Goal: Entertainment & Leisure: Consume media (video, audio)

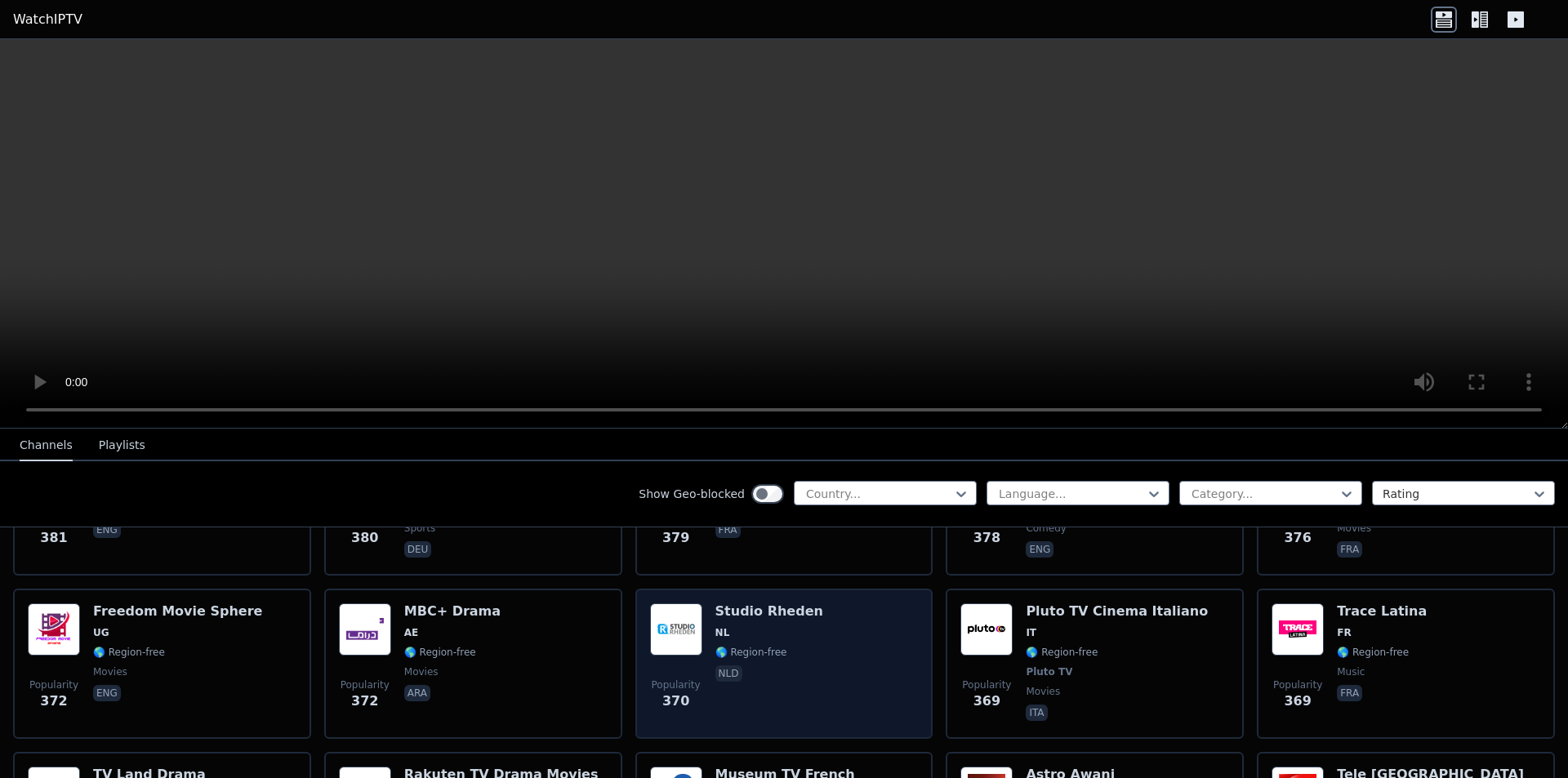
scroll to position [6698, 0]
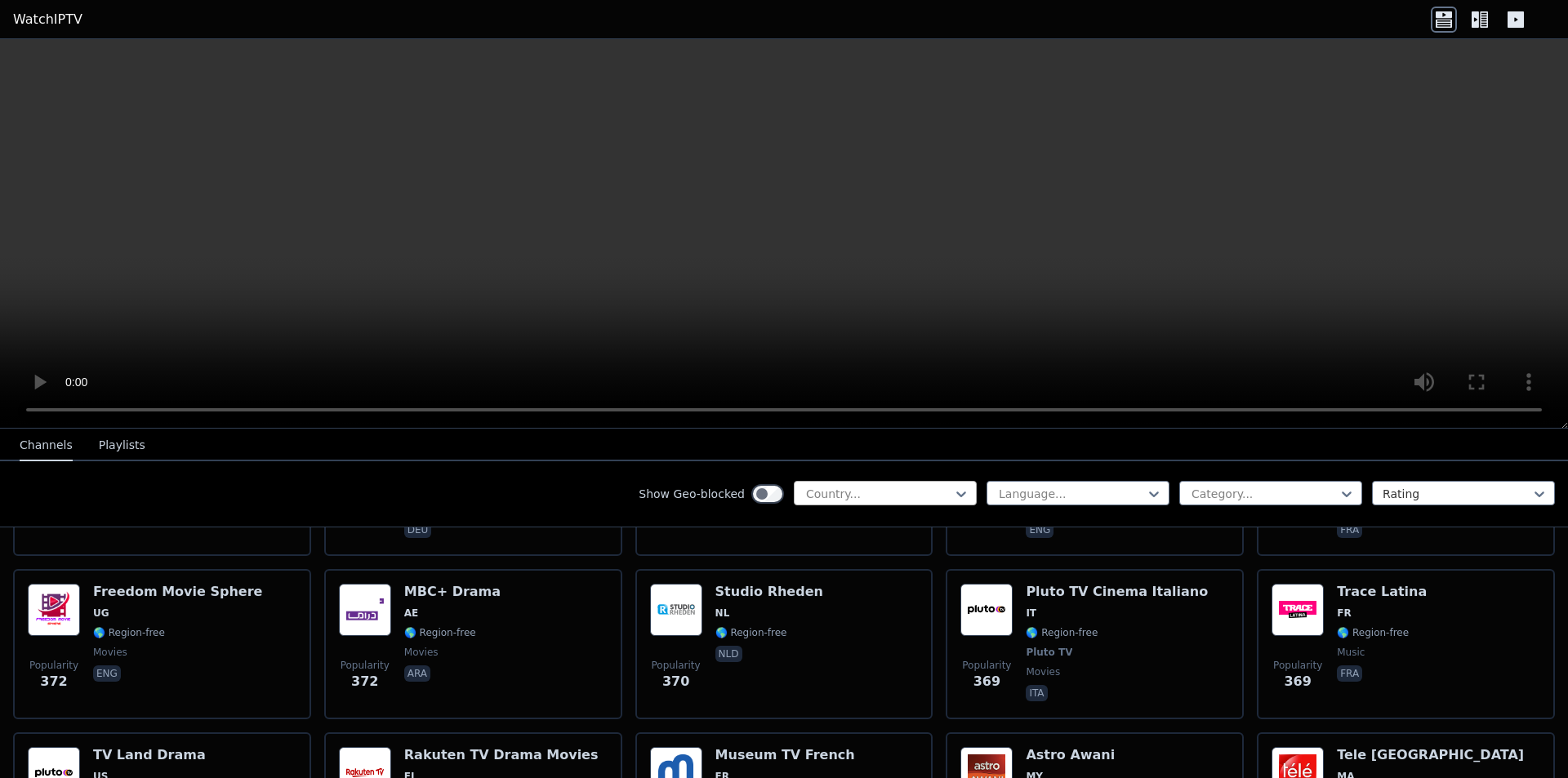
click at [922, 502] on div "Country..." at bounding box center [885, 494] width 183 height 24
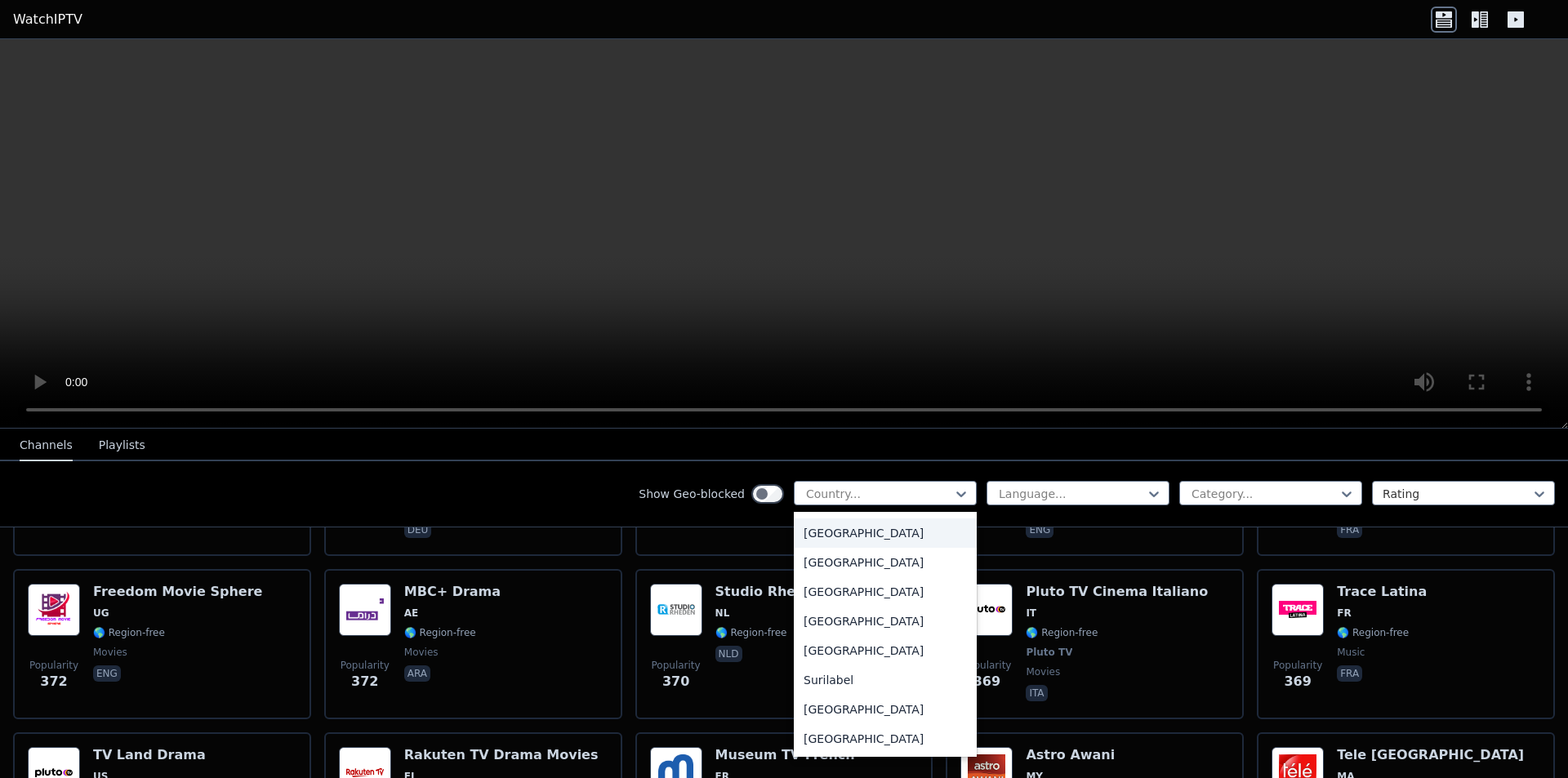
scroll to position [5018, 0]
click at [853, 584] on div "[GEOGRAPHIC_DATA]" at bounding box center [885, 586] width 183 height 30
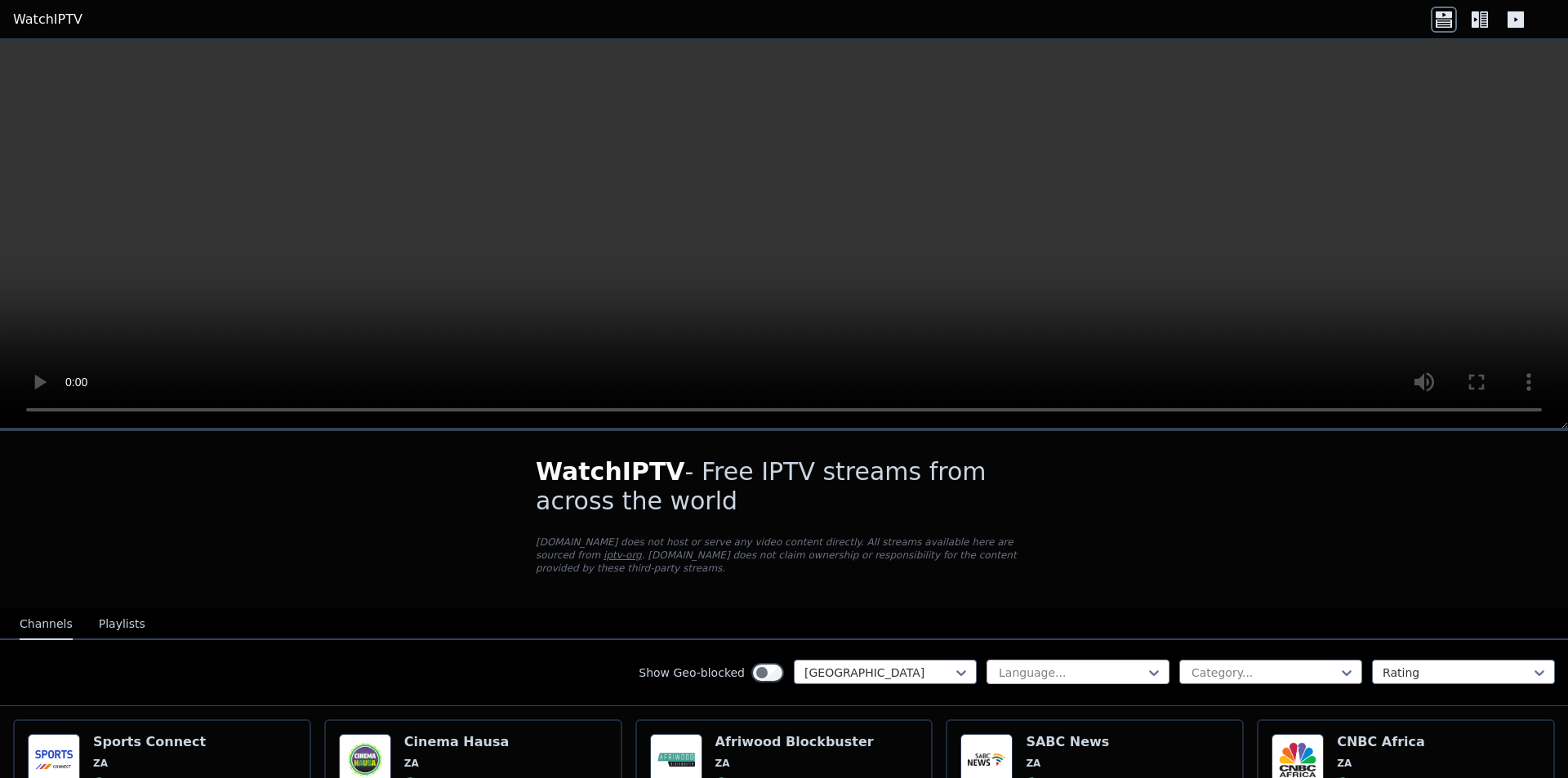
click at [1067, 660] on div "Language..." at bounding box center [1078, 672] width 183 height 24
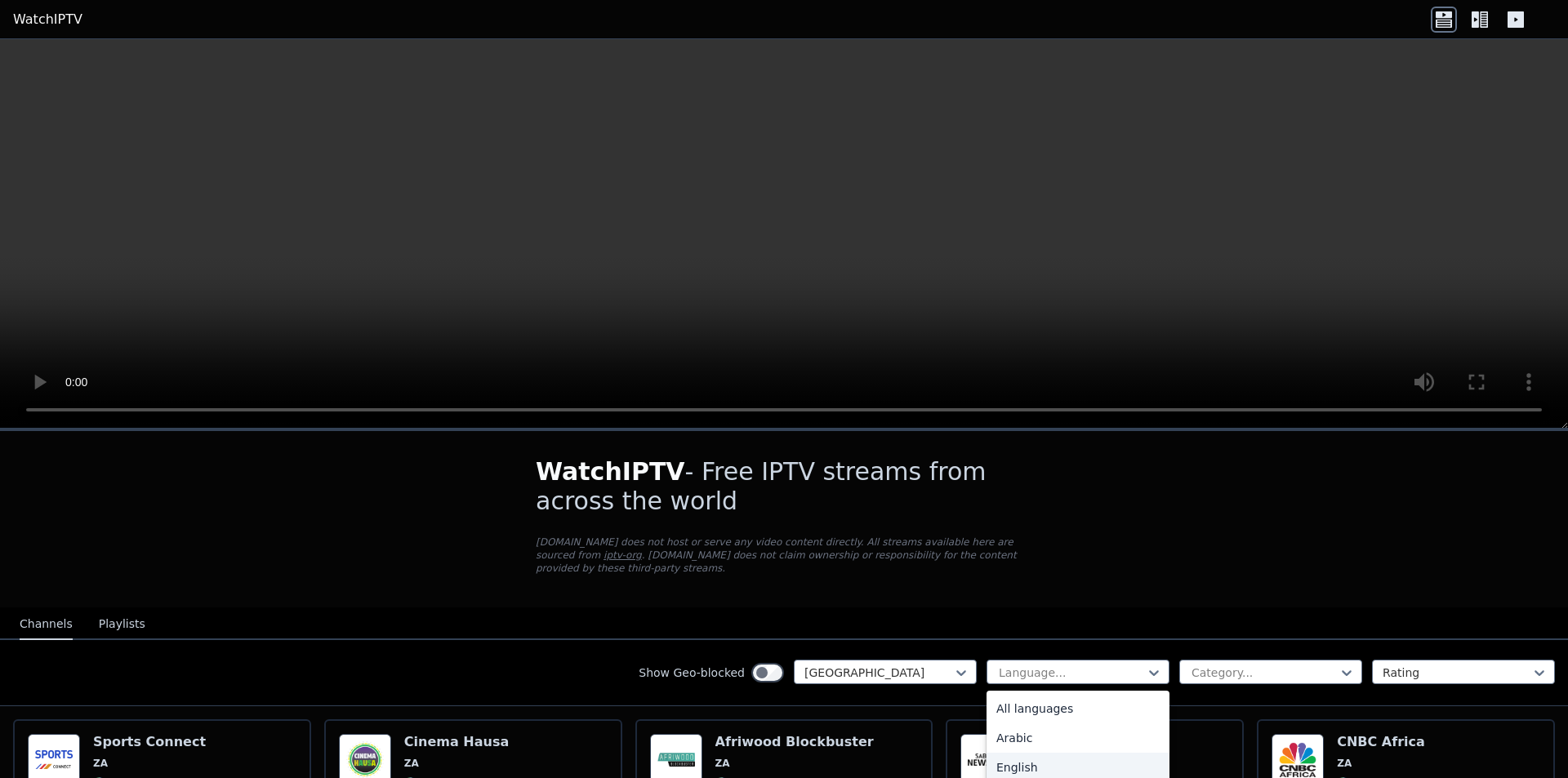
click at [1028, 753] on div "English" at bounding box center [1078, 768] width 183 height 30
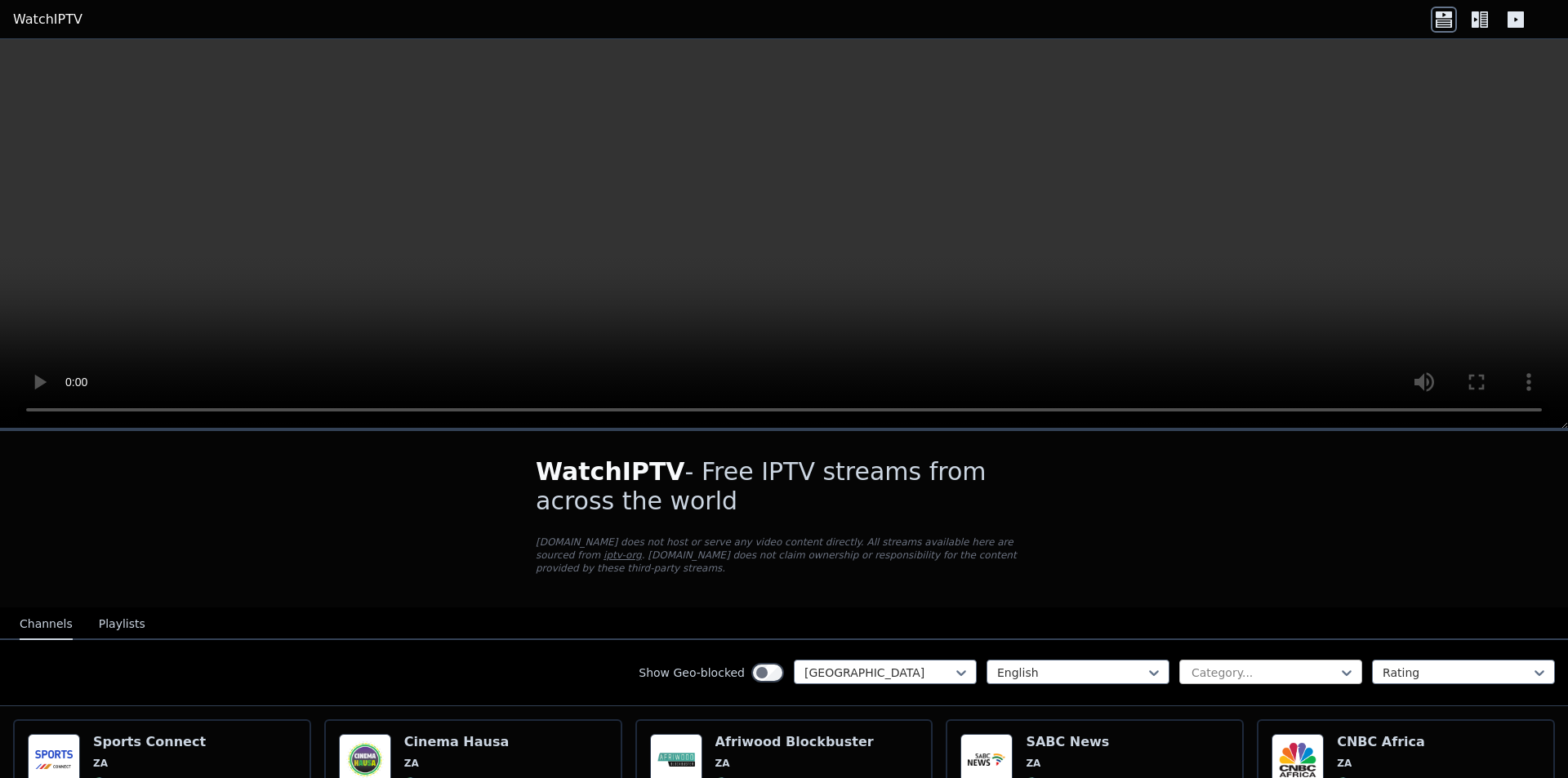
click at [1241, 665] on div at bounding box center [1264, 672] width 148 height 17
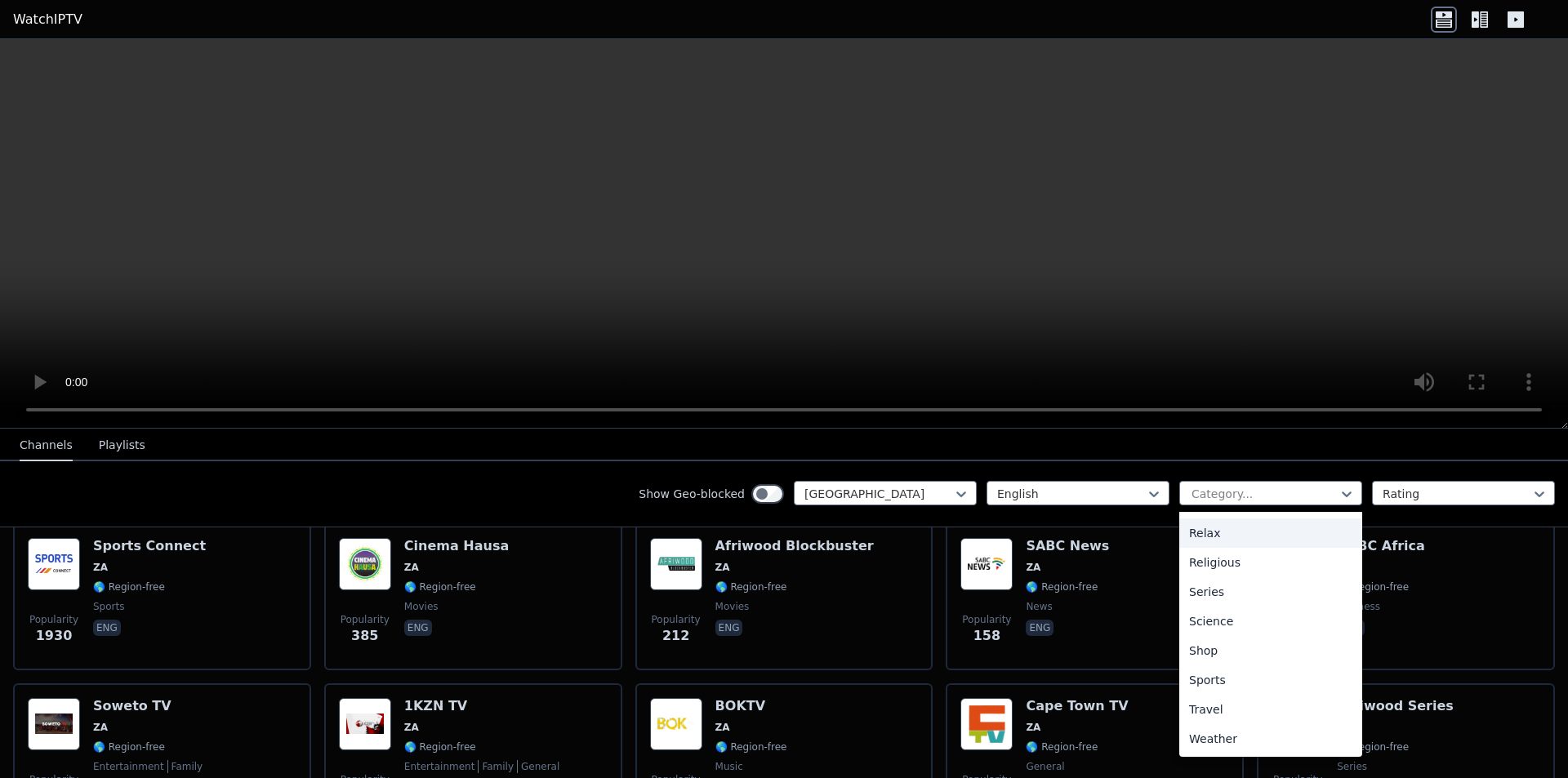
scroll to position [222, 0]
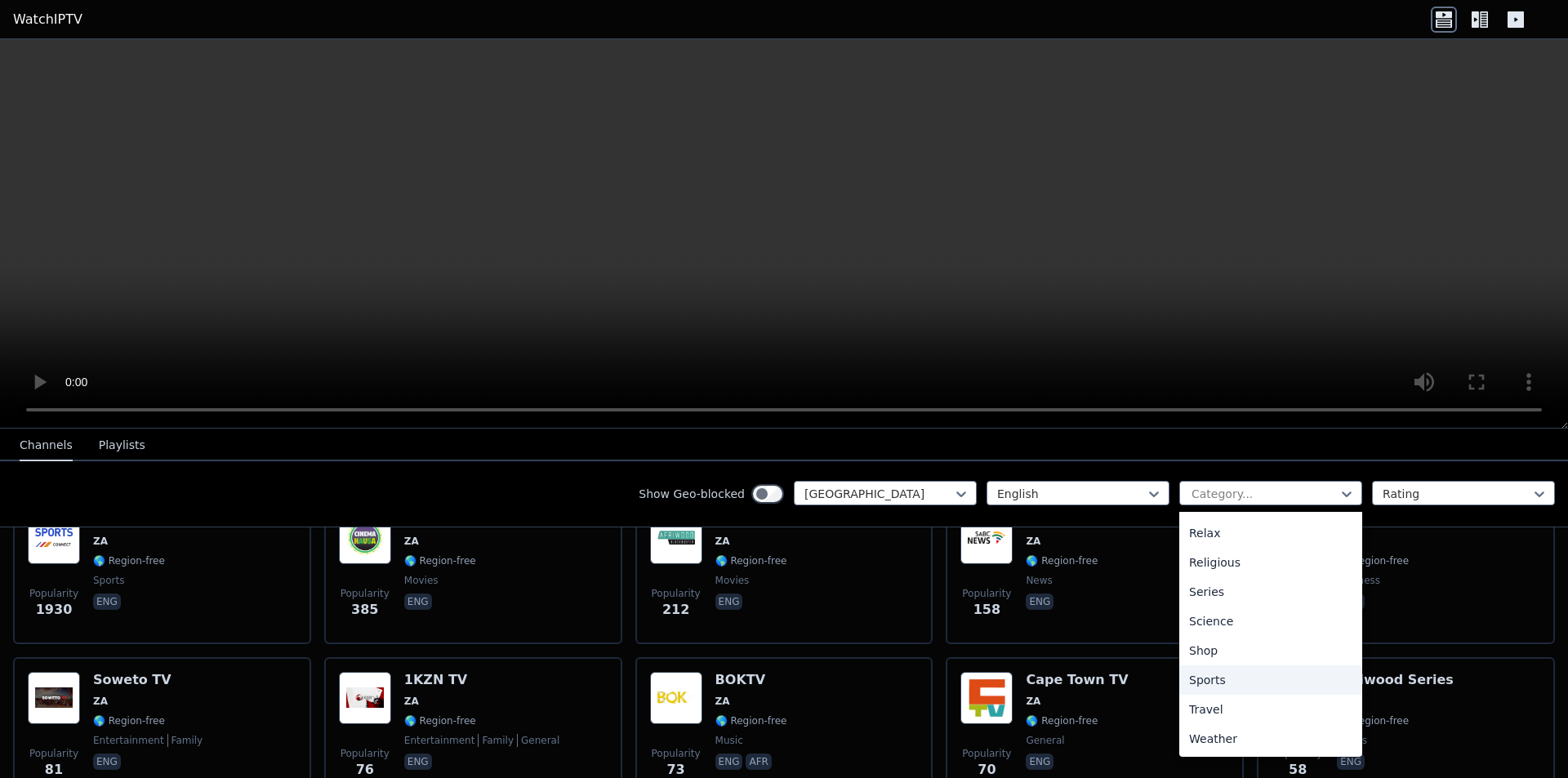
click at [1197, 681] on div "Sports" at bounding box center [1271, 680] width 183 height 30
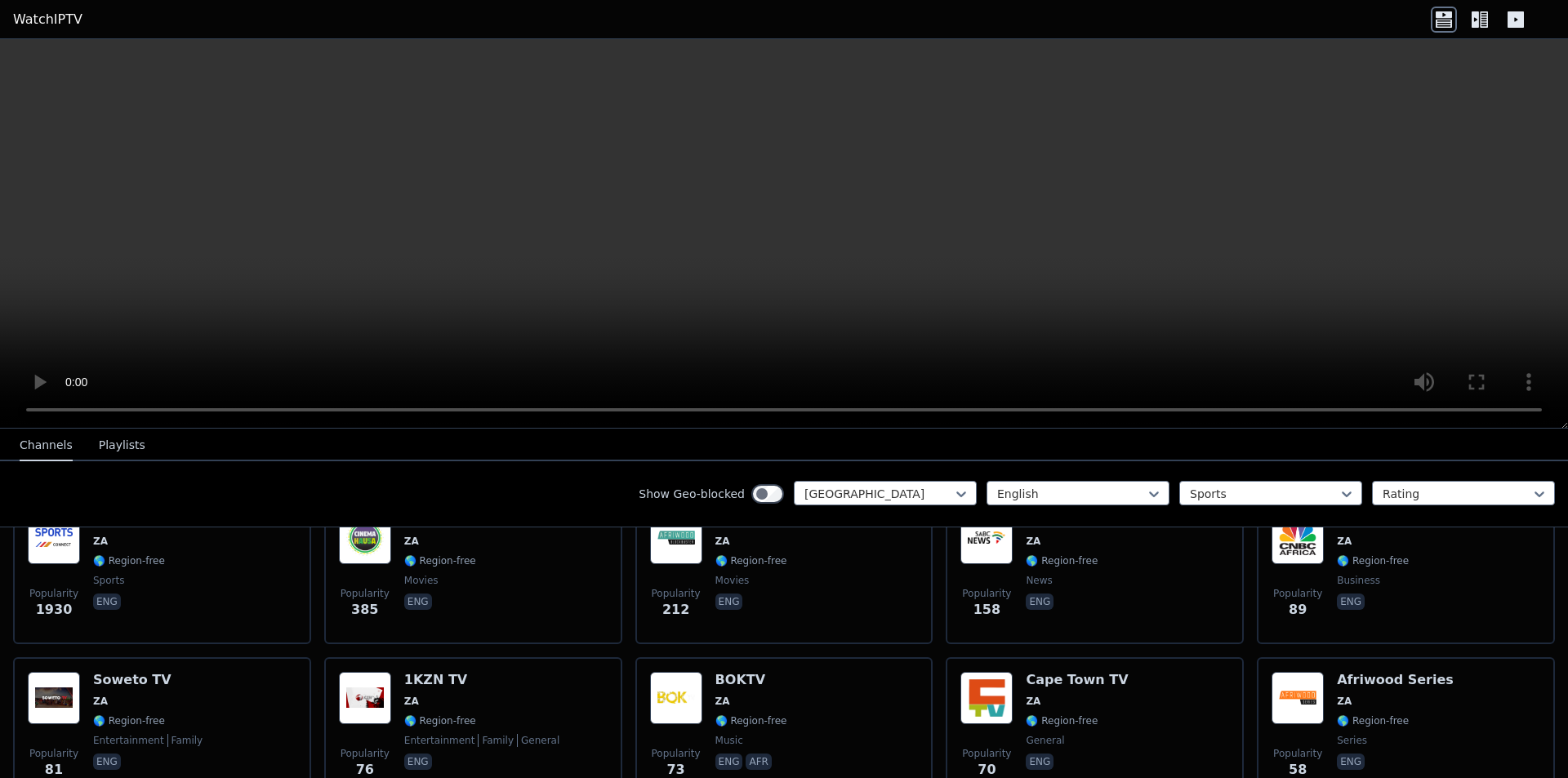
scroll to position [143, 0]
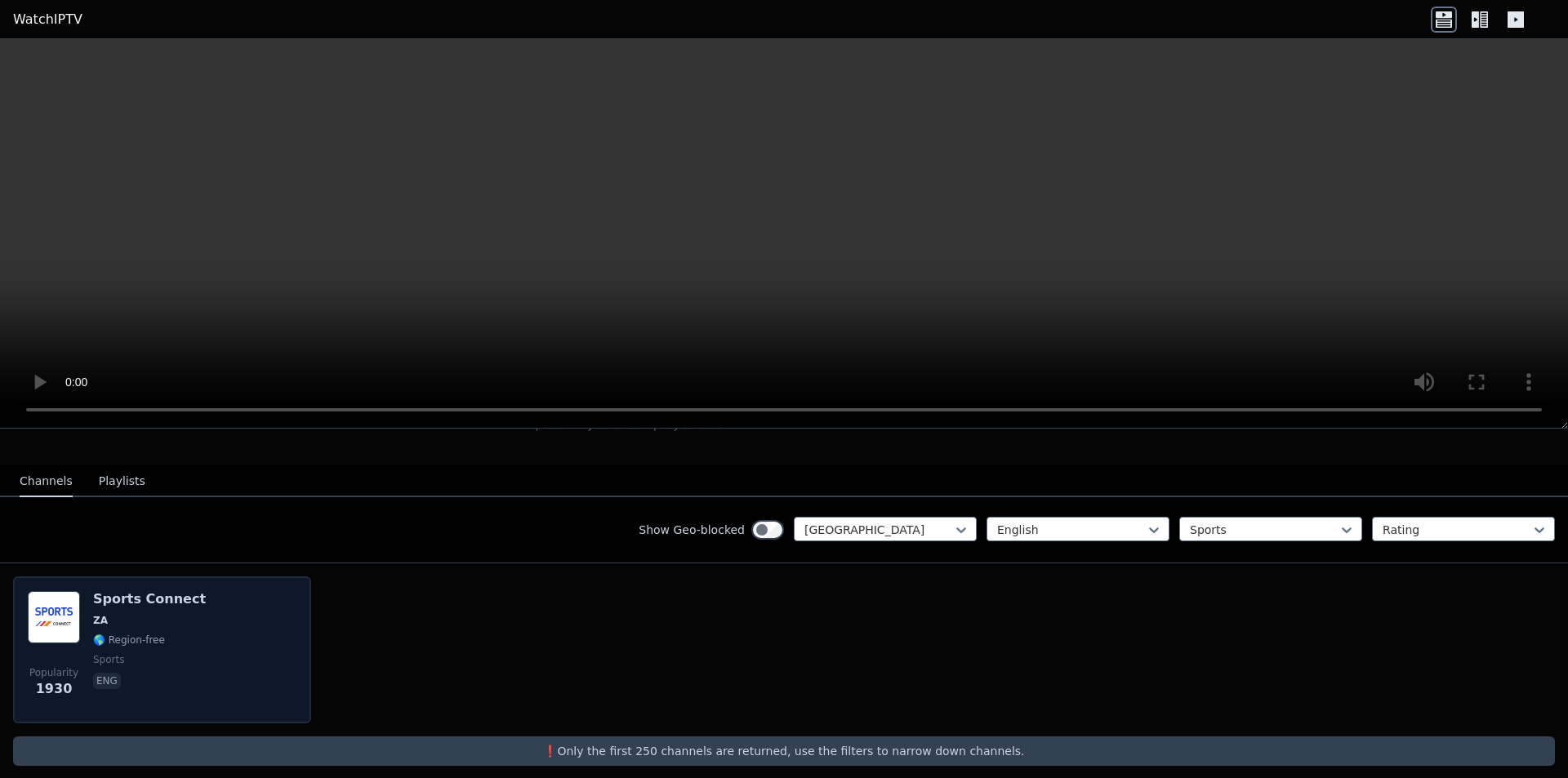
click at [188, 613] on div "Popularity 1930 Sports Connect ZA 🌎 Region-free sports eng" at bounding box center [162, 650] width 269 height 118
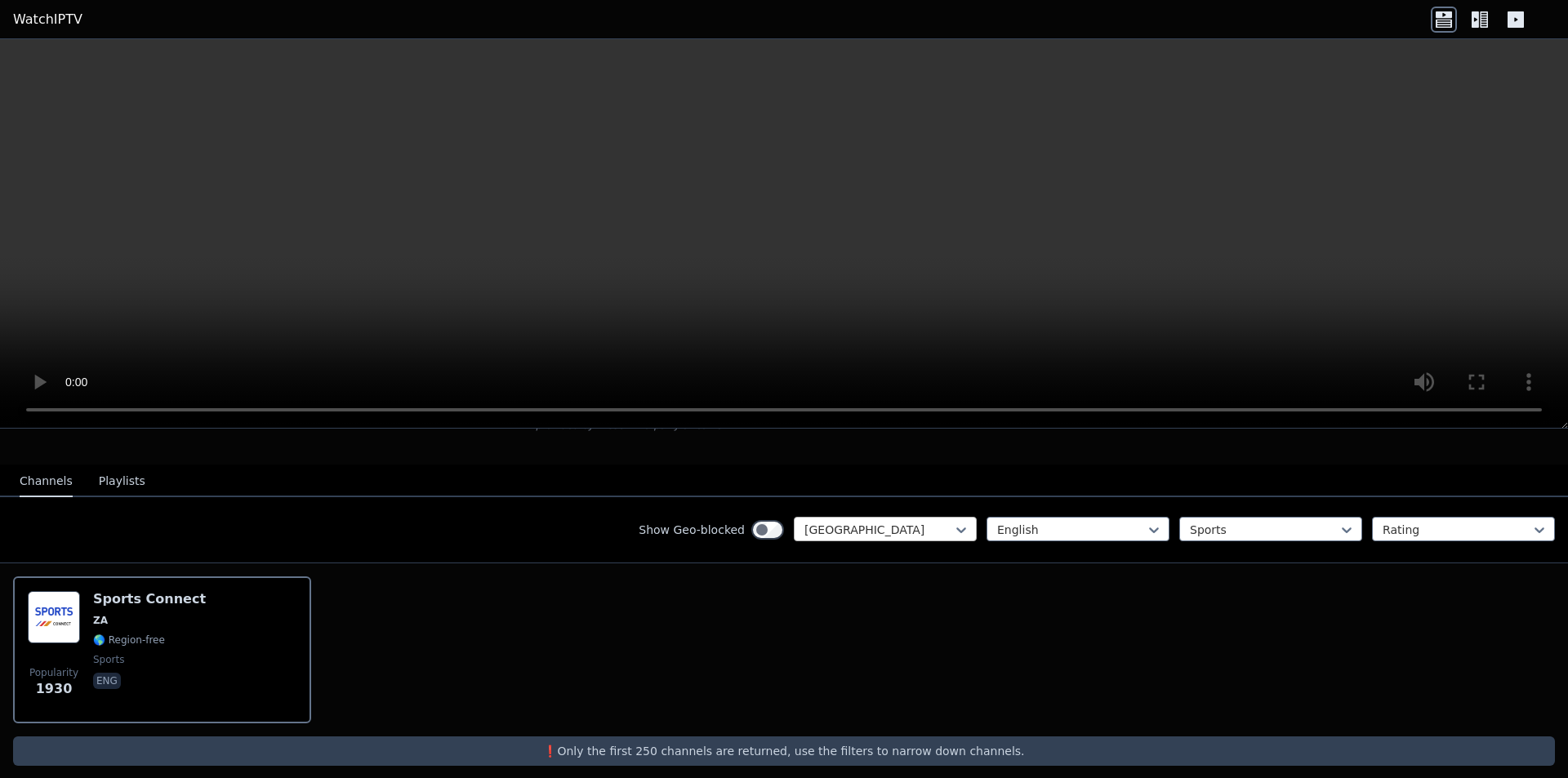
click at [938, 522] on div at bounding box center [878, 529] width 148 height 17
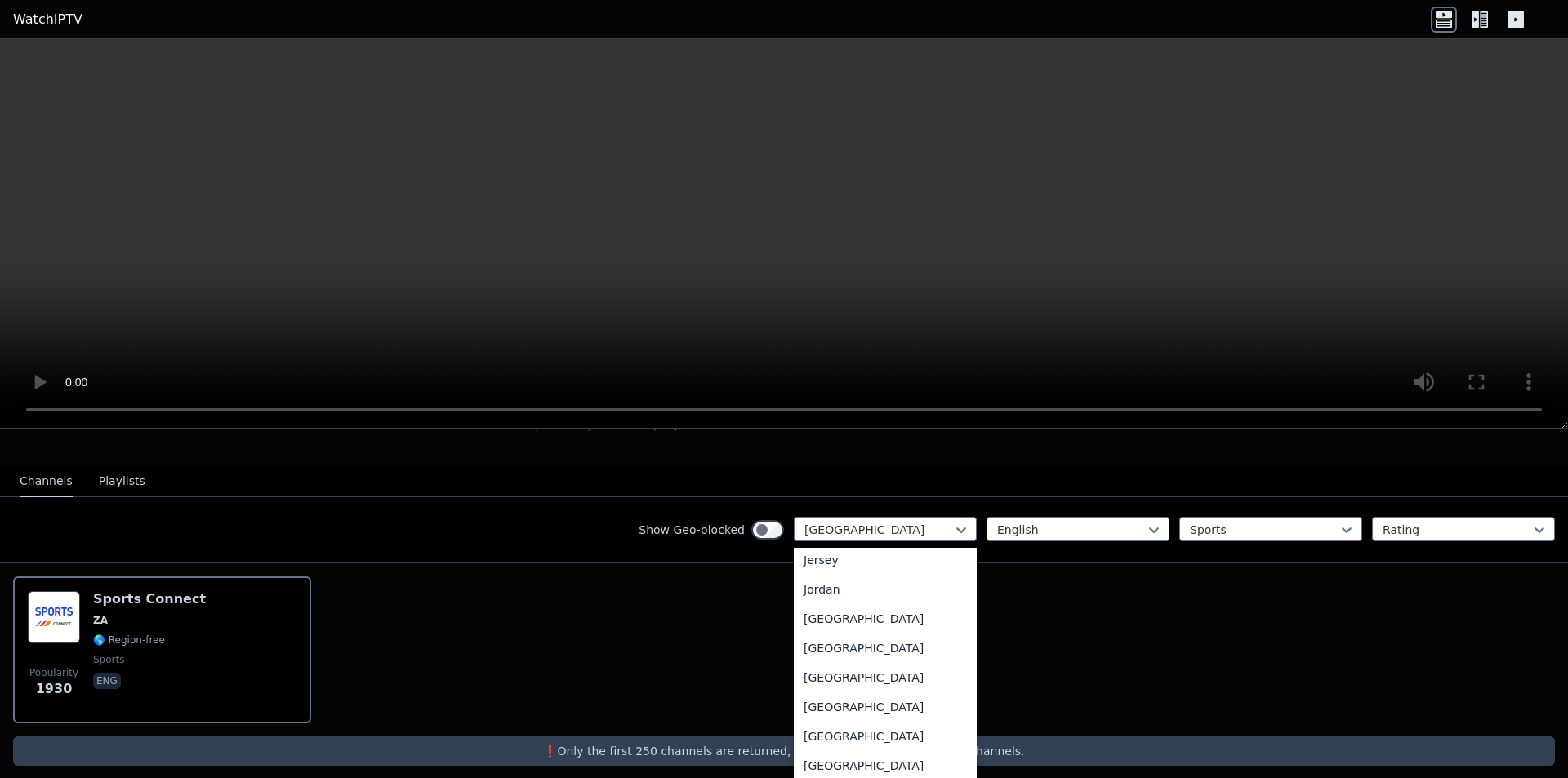
scroll to position [2829, 0]
click at [840, 648] on div "[GEOGRAPHIC_DATA]" at bounding box center [885, 648] width 183 height 30
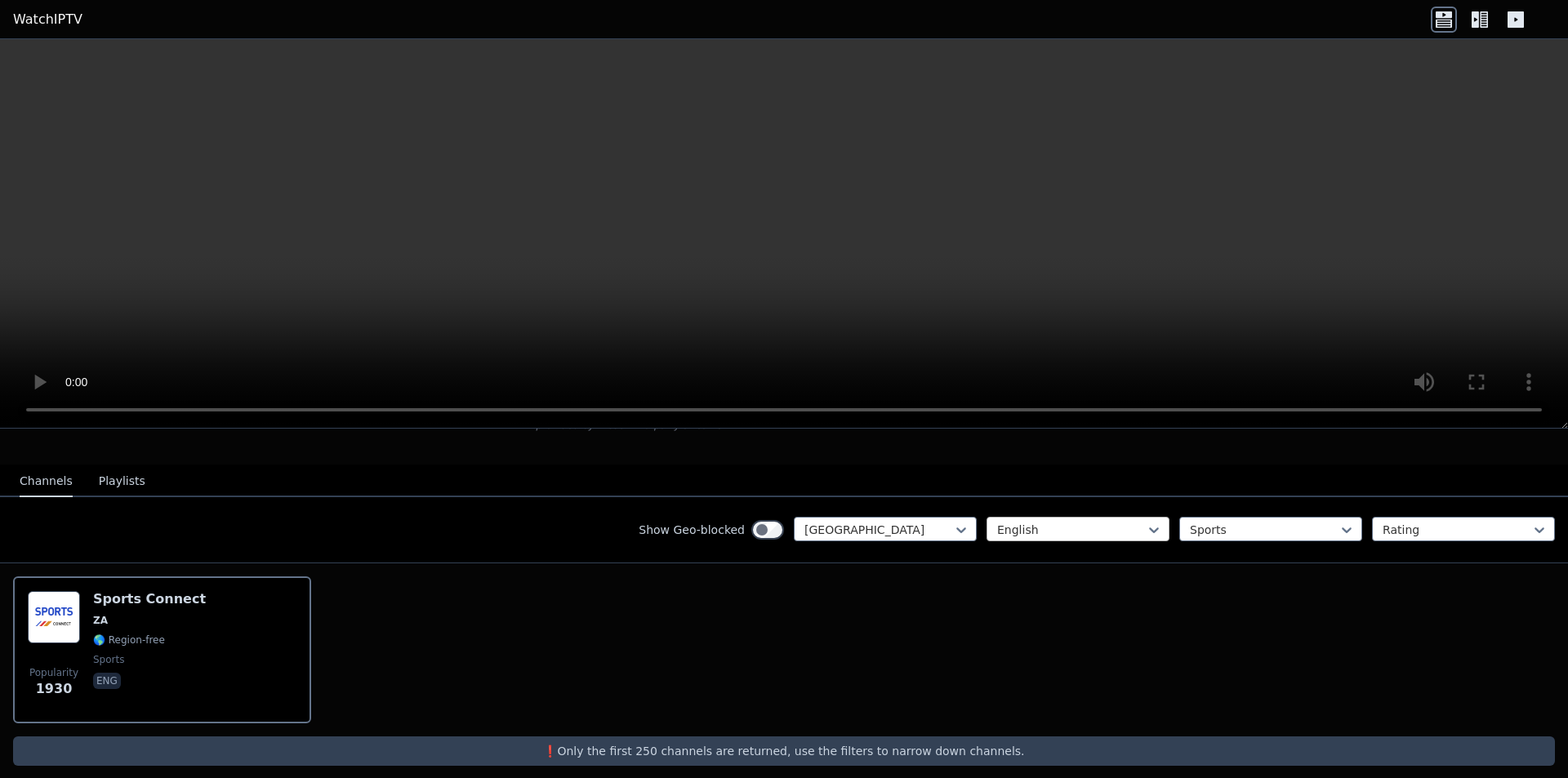
click at [1018, 517] on div "English" at bounding box center [1078, 529] width 183 height 24
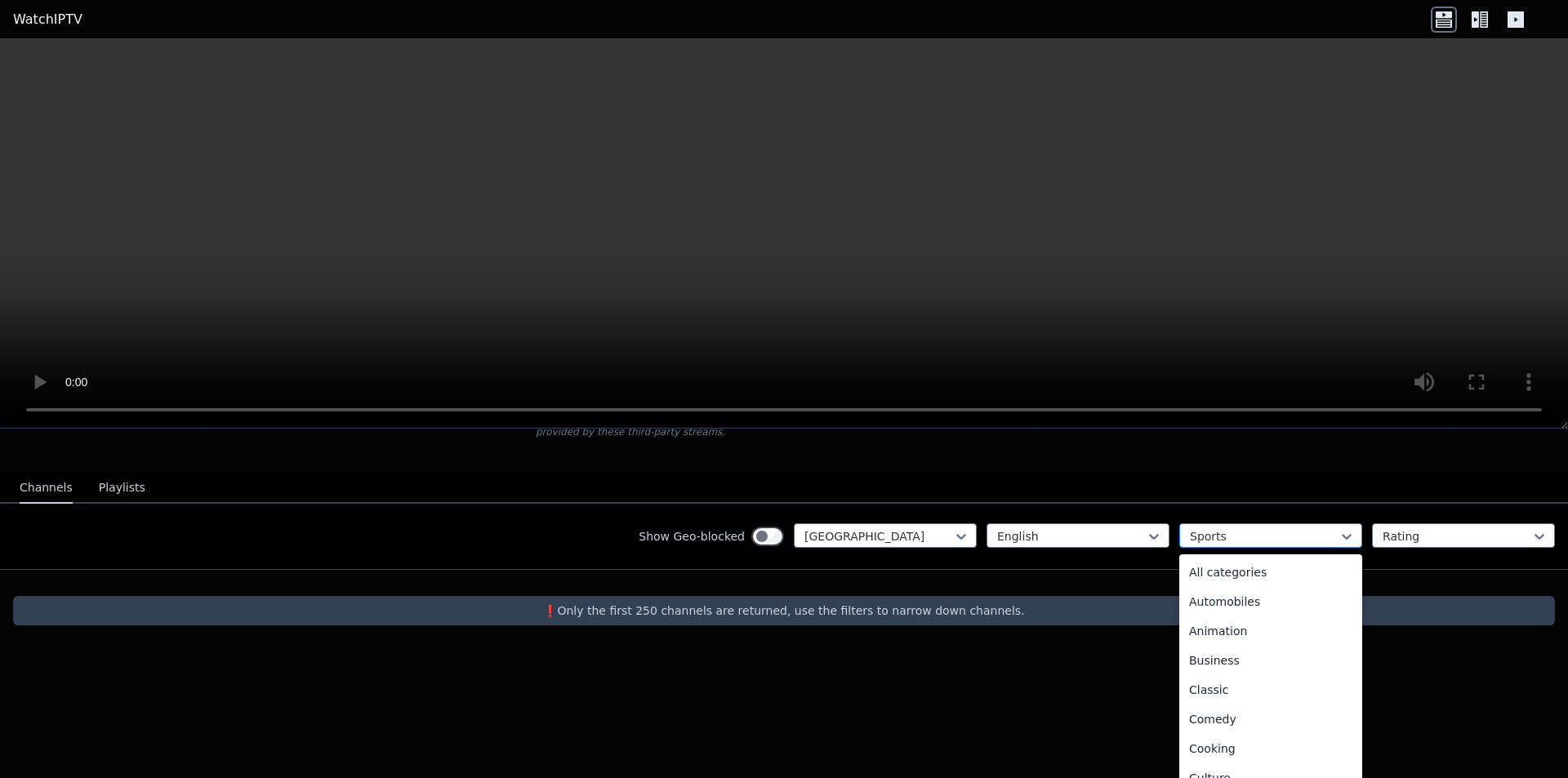
click at [1268, 515] on div "Show Geo-blocked Kenya English 27 results available. Use Up and Down to choose …" at bounding box center [784, 537] width 1568 height 66
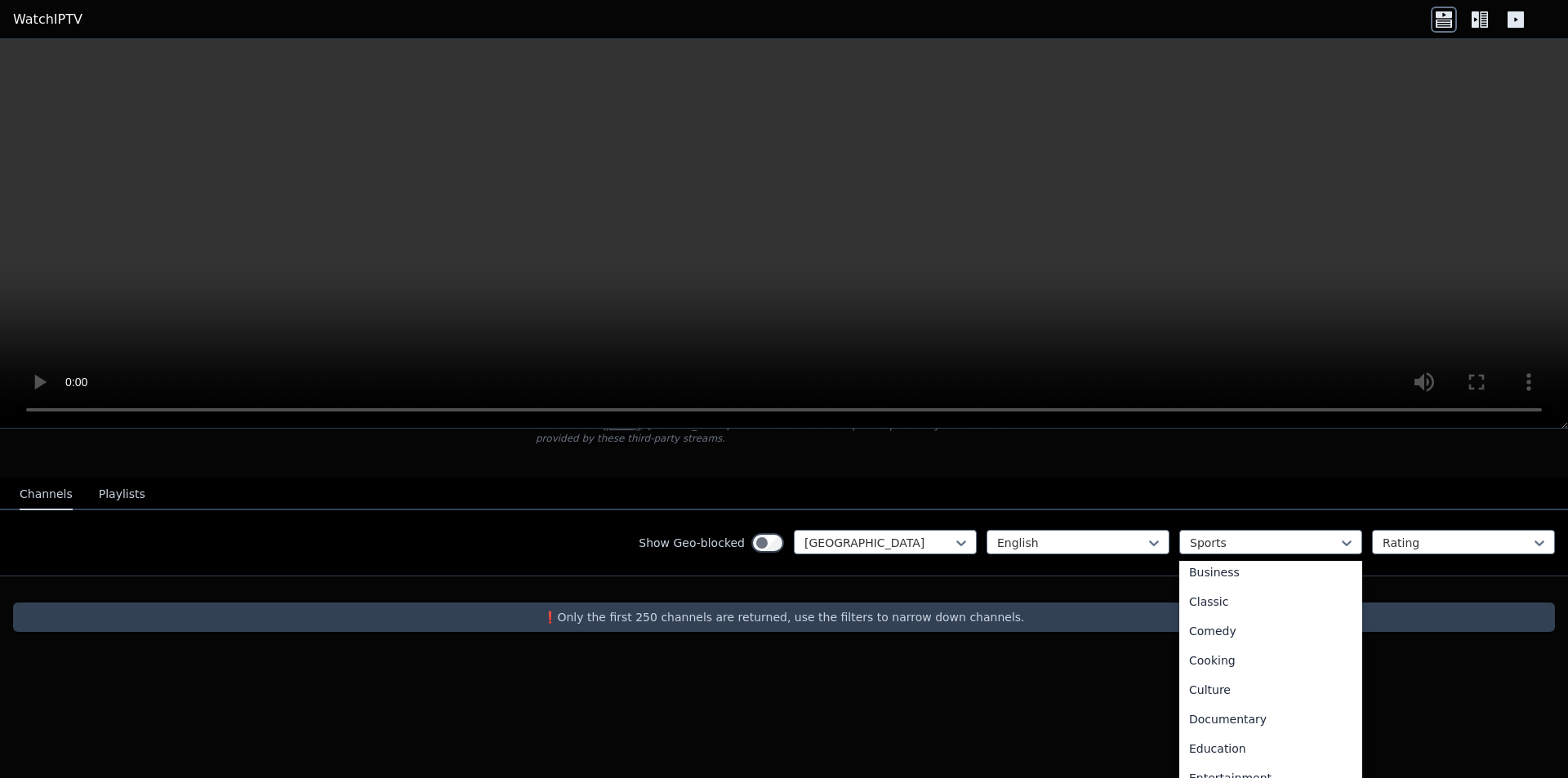
scroll to position [0, 0]
click at [1220, 564] on div "All categories" at bounding box center [1271, 579] width 183 height 30
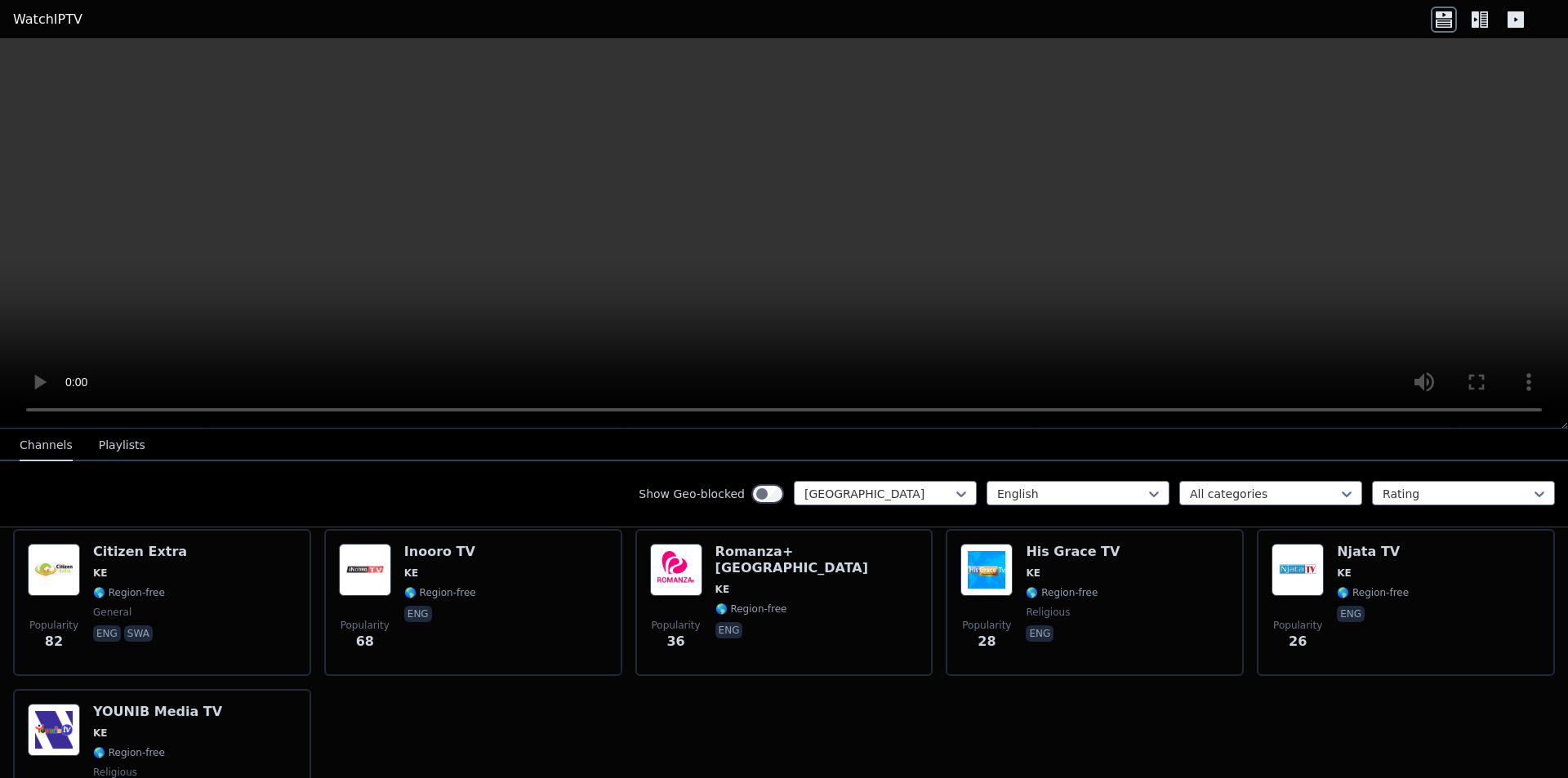
scroll to position [173, 0]
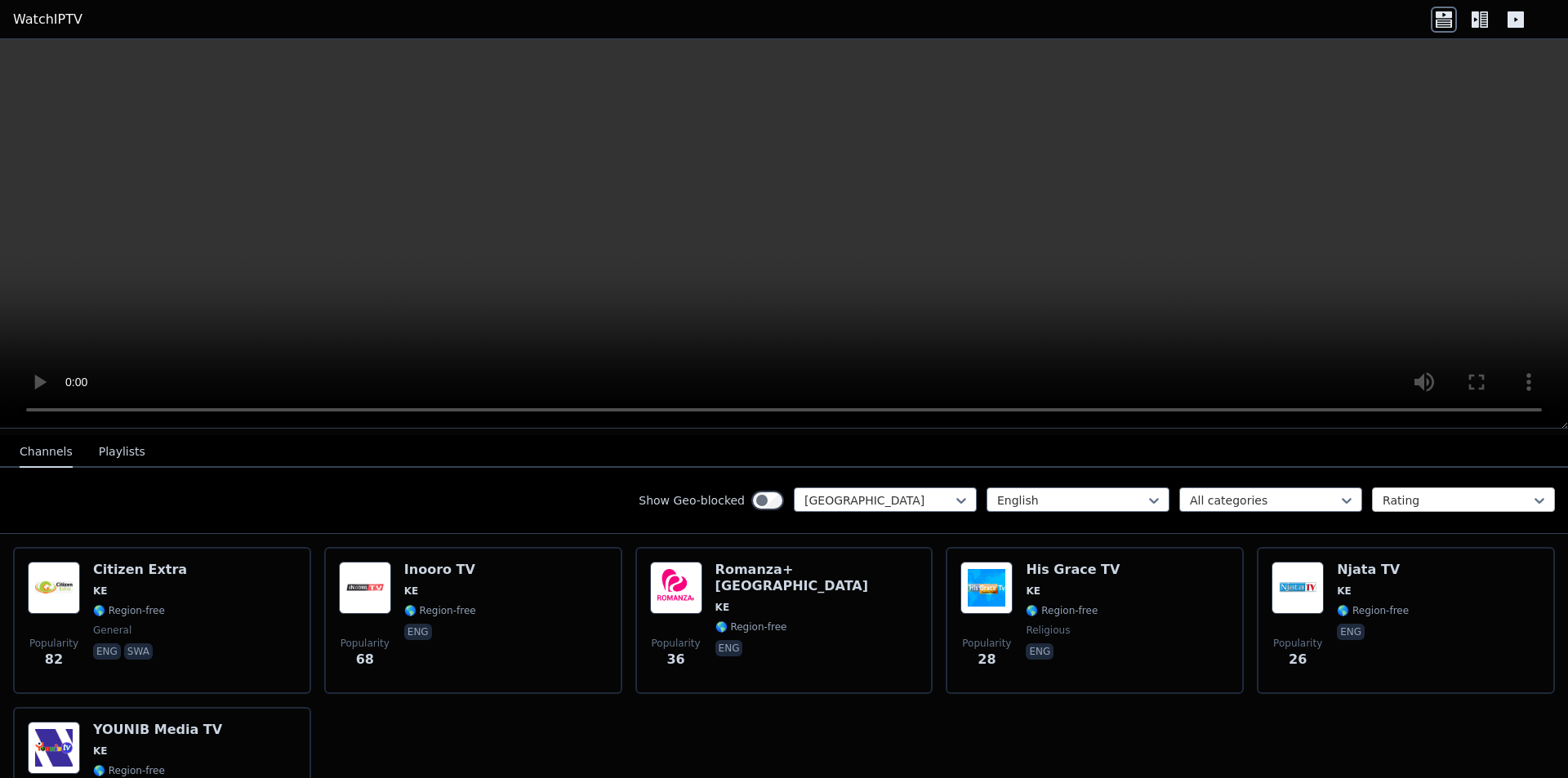
click at [1393, 499] on div at bounding box center [1456, 501] width 148 height 17
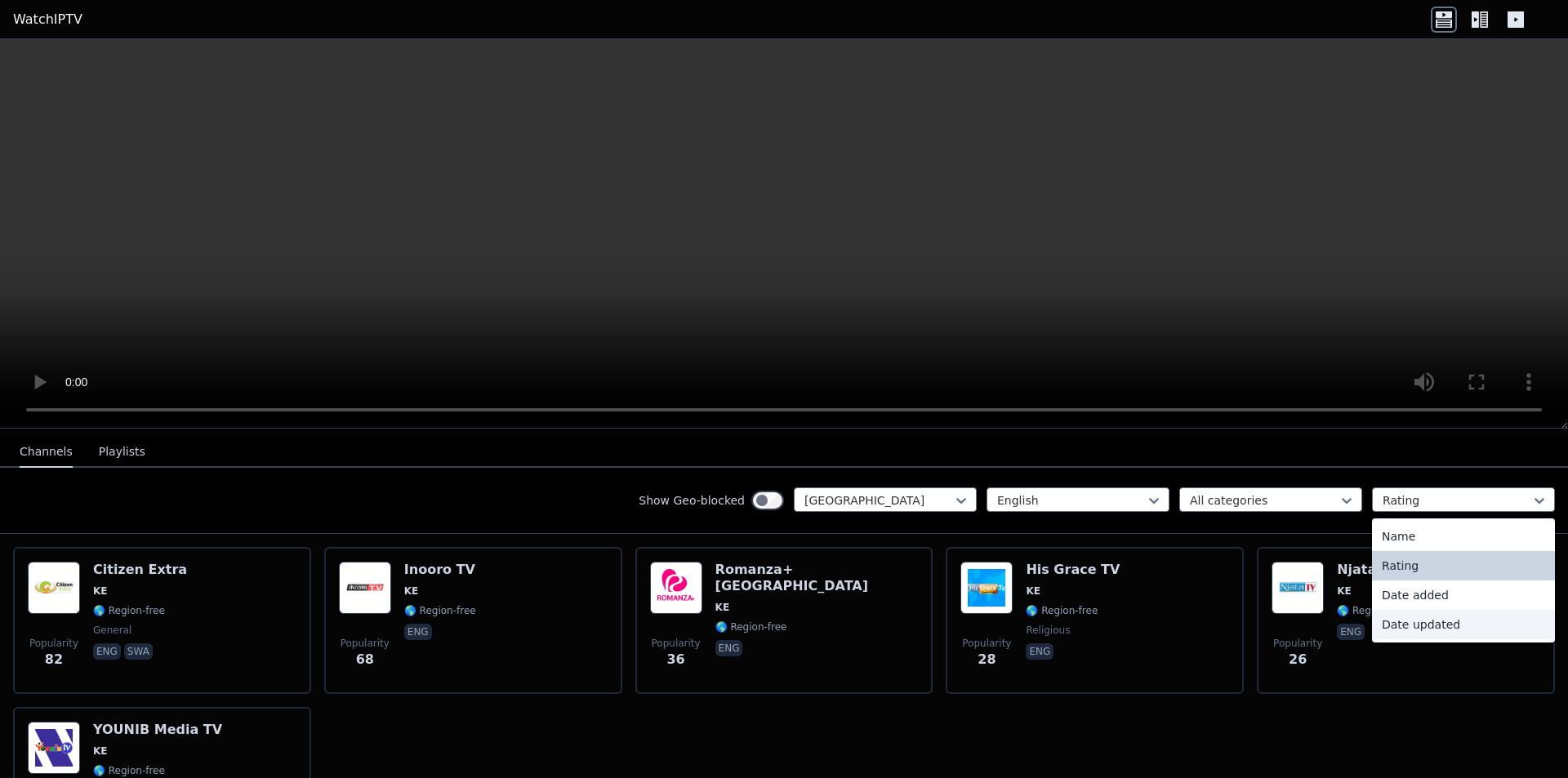
click at [1426, 619] on div "Date updated" at bounding box center [1463, 625] width 183 height 30
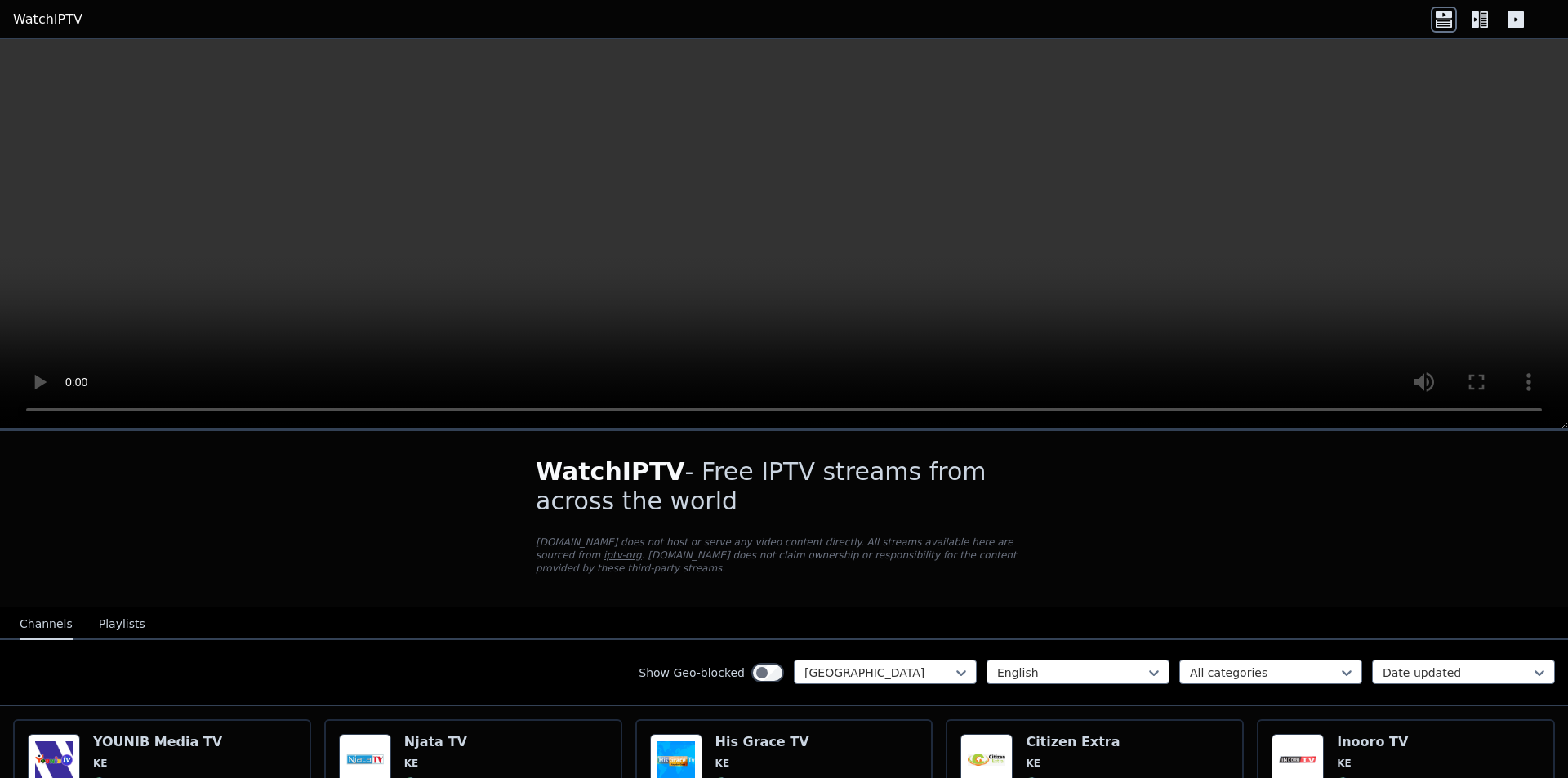
drag, startPoint x: 1551, startPoint y: 502, endPoint x: 1559, endPoint y: 530, distance: 29.1
click at [1559, 530] on div "WatchIPTV - Free IPTV streams from across the world WatchIPTV.xyz does not host…" at bounding box center [784, 604] width 1568 height 351
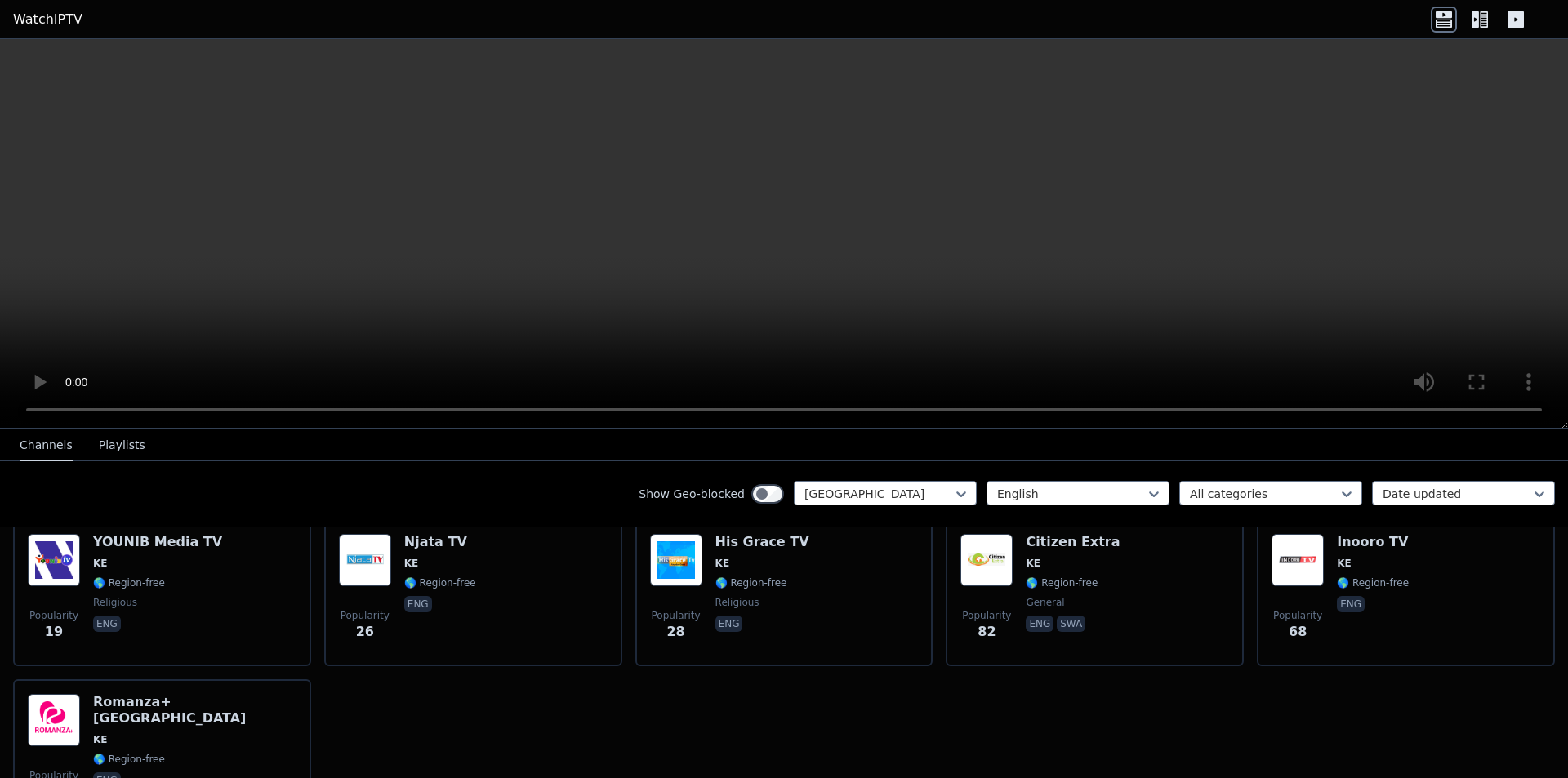
scroll to position [197, 0]
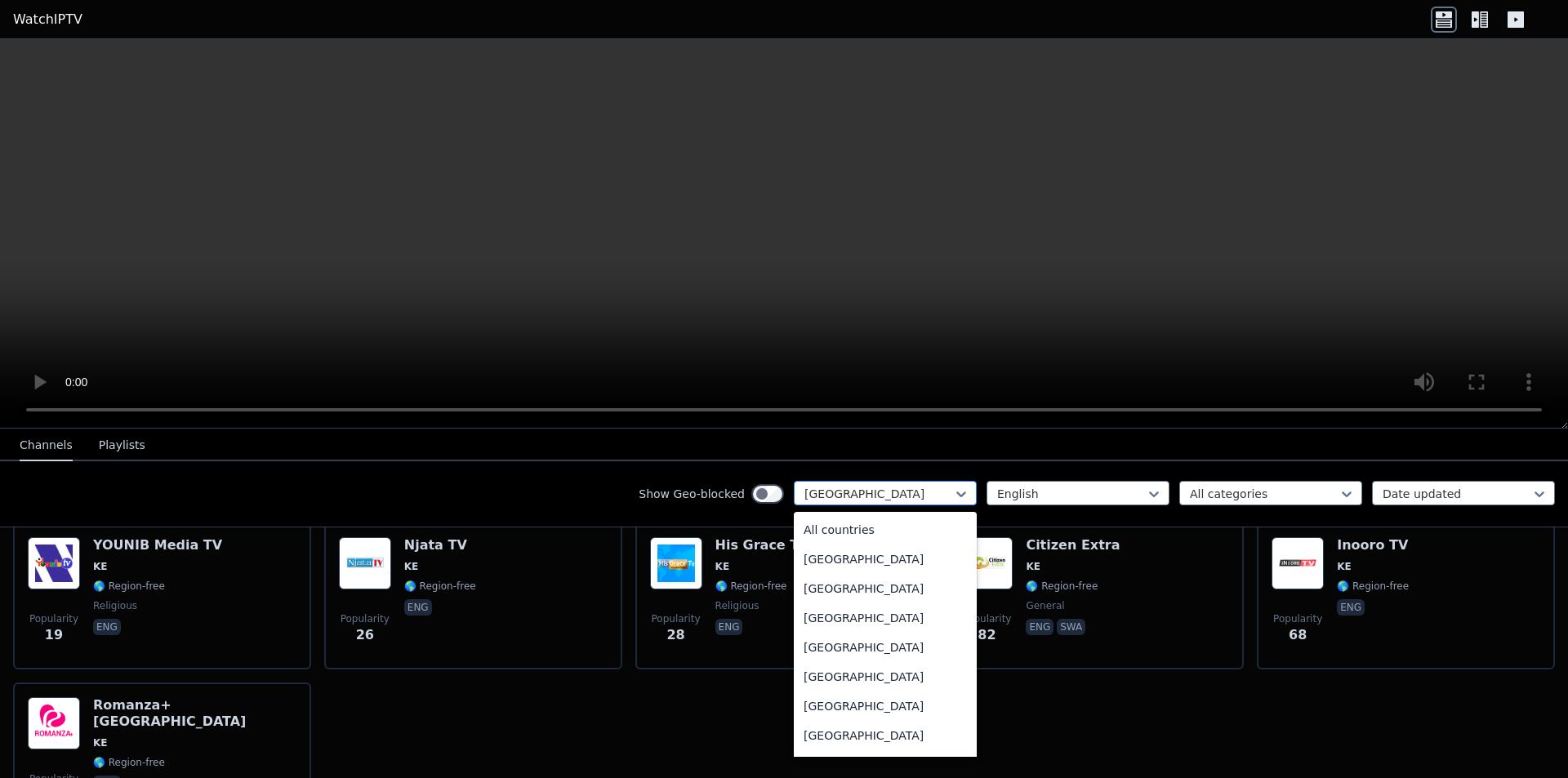
click at [880, 505] on div "[GEOGRAPHIC_DATA]" at bounding box center [885, 494] width 183 height 24
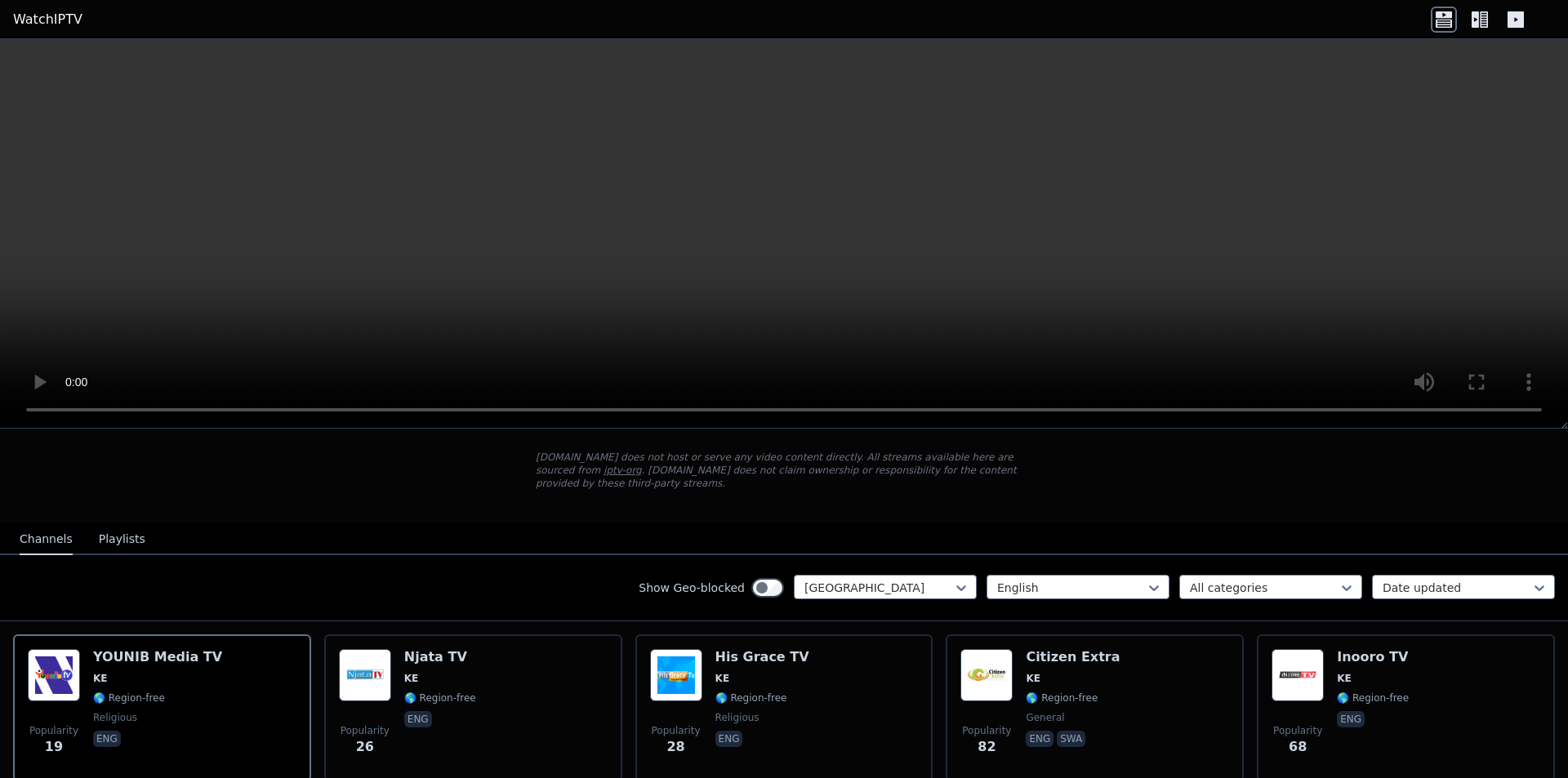
scroll to position [82, 0]
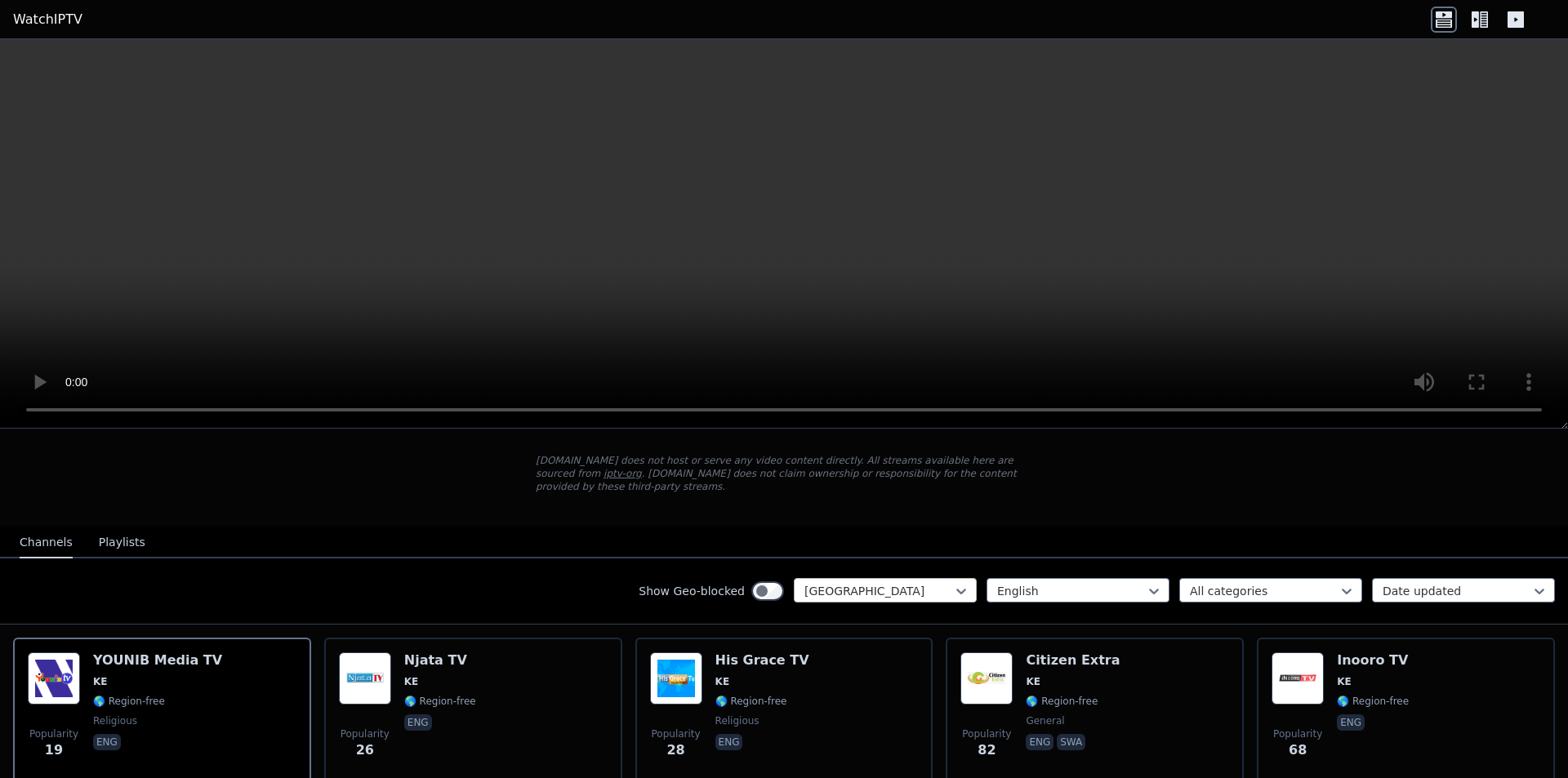
click at [925, 584] on div at bounding box center [878, 591] width 148 height 17
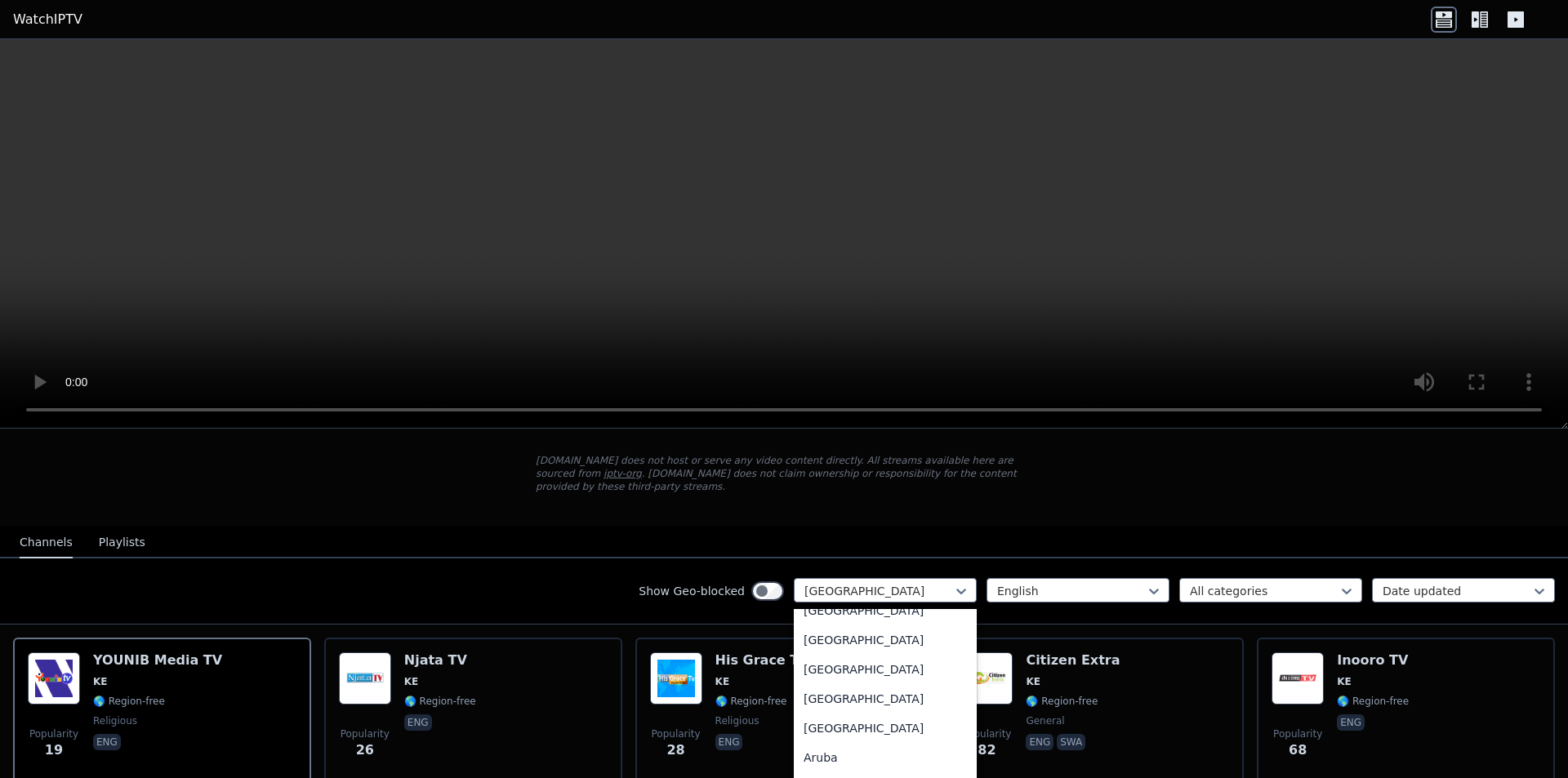
scroll to position [0, 0]
click at [842, 619] on div "All countries" at bounding box center [885, 627] width 183 height 30
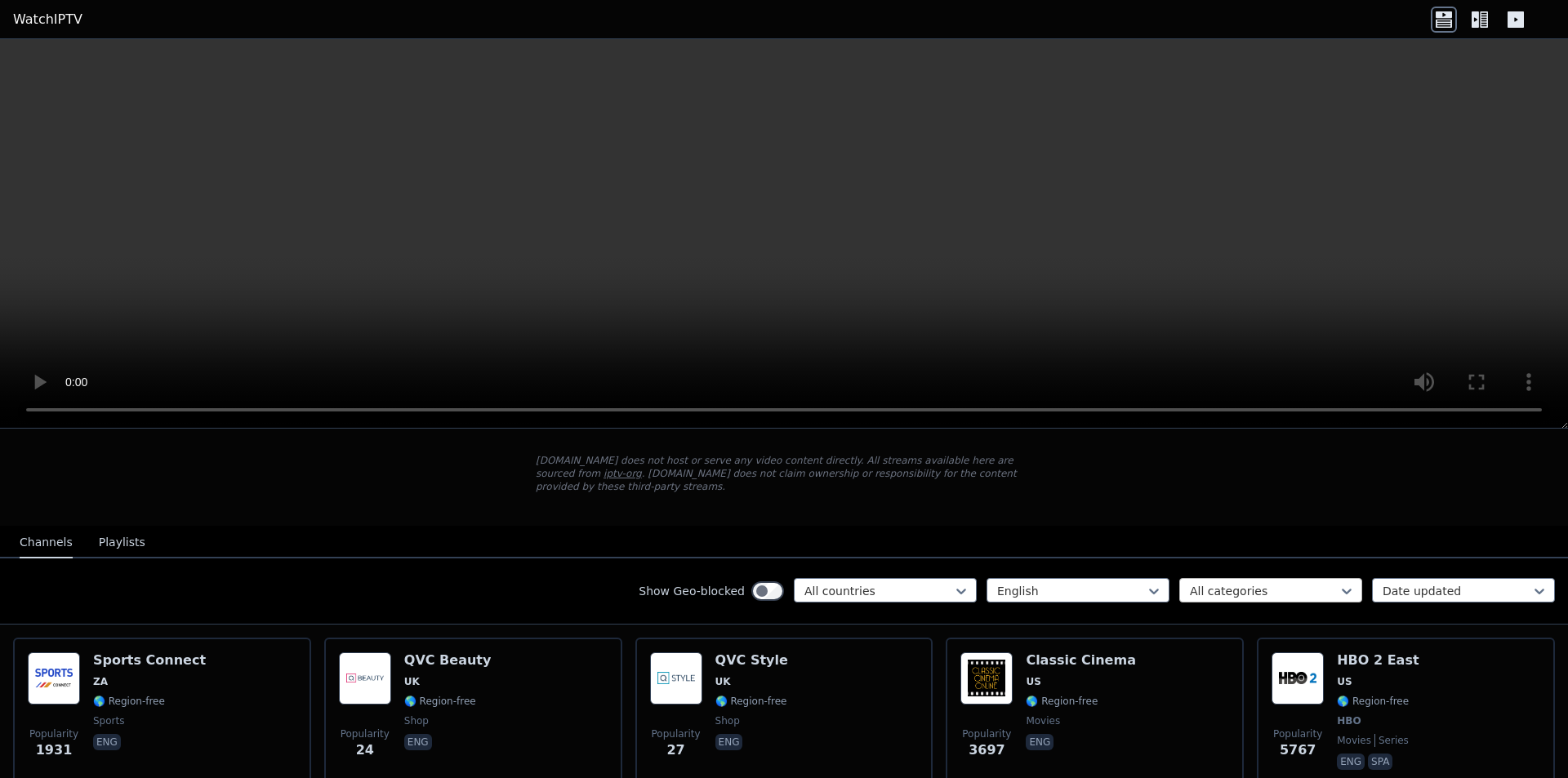
click at [1254, 584] on div at bounding box center [1264, 591] width 148 height 17
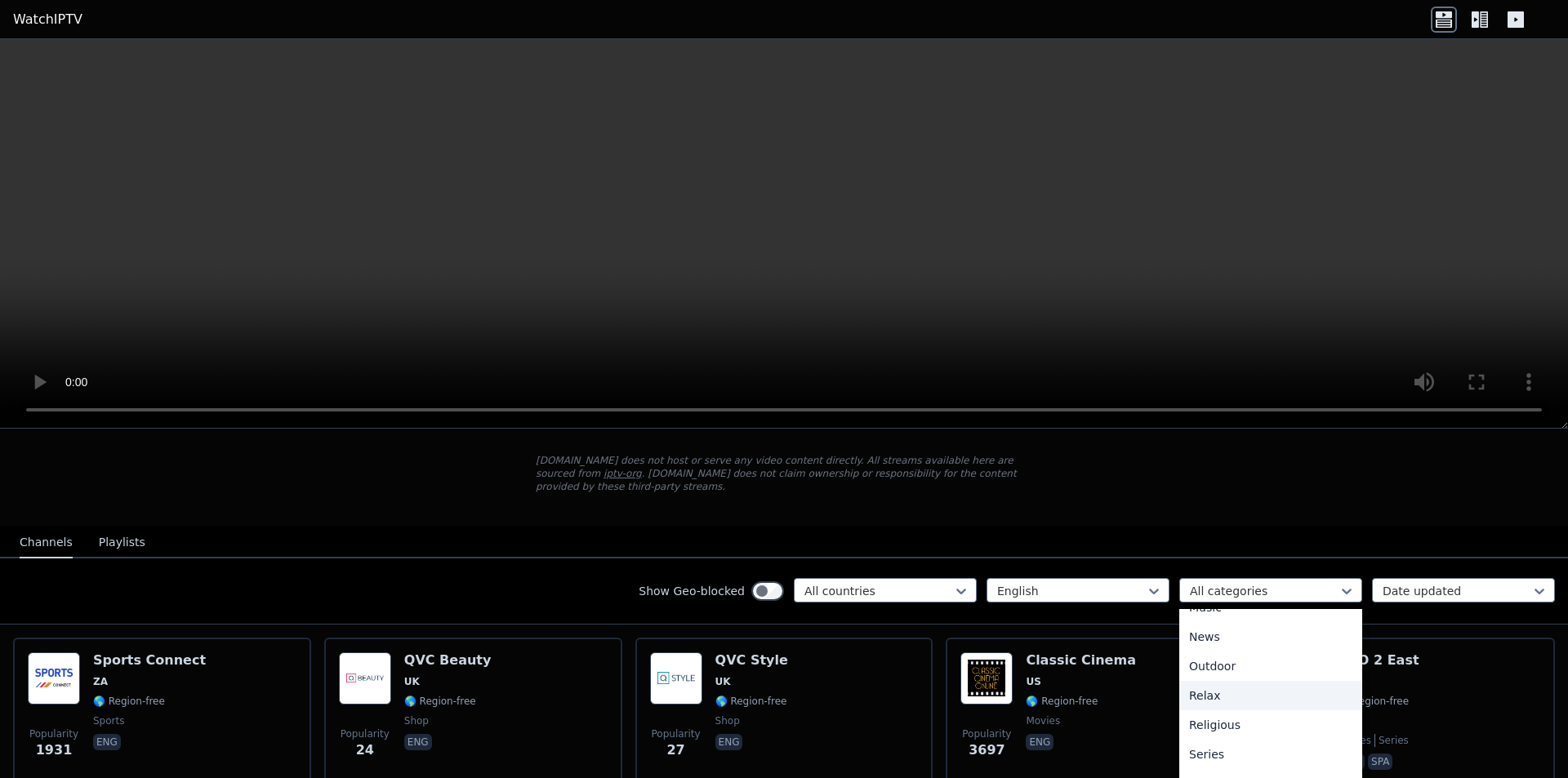
scroll to position [624, 0]
click at [1194, 694] on div "Sports" at bounding box center [1271, 709] width 183 height 30
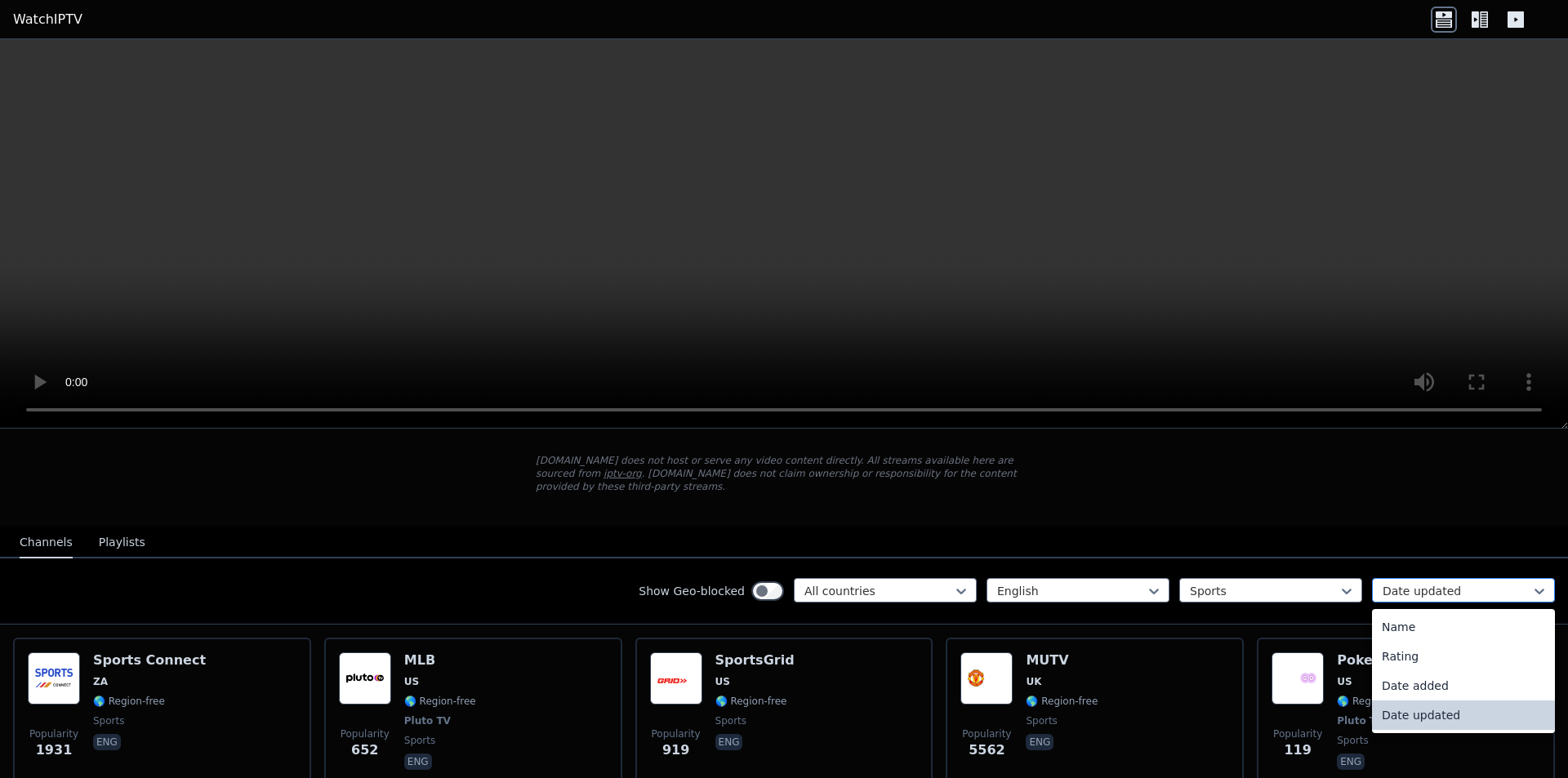
click at [1422, 584] on div at bounding box center [1456, 591] width 148 height 17
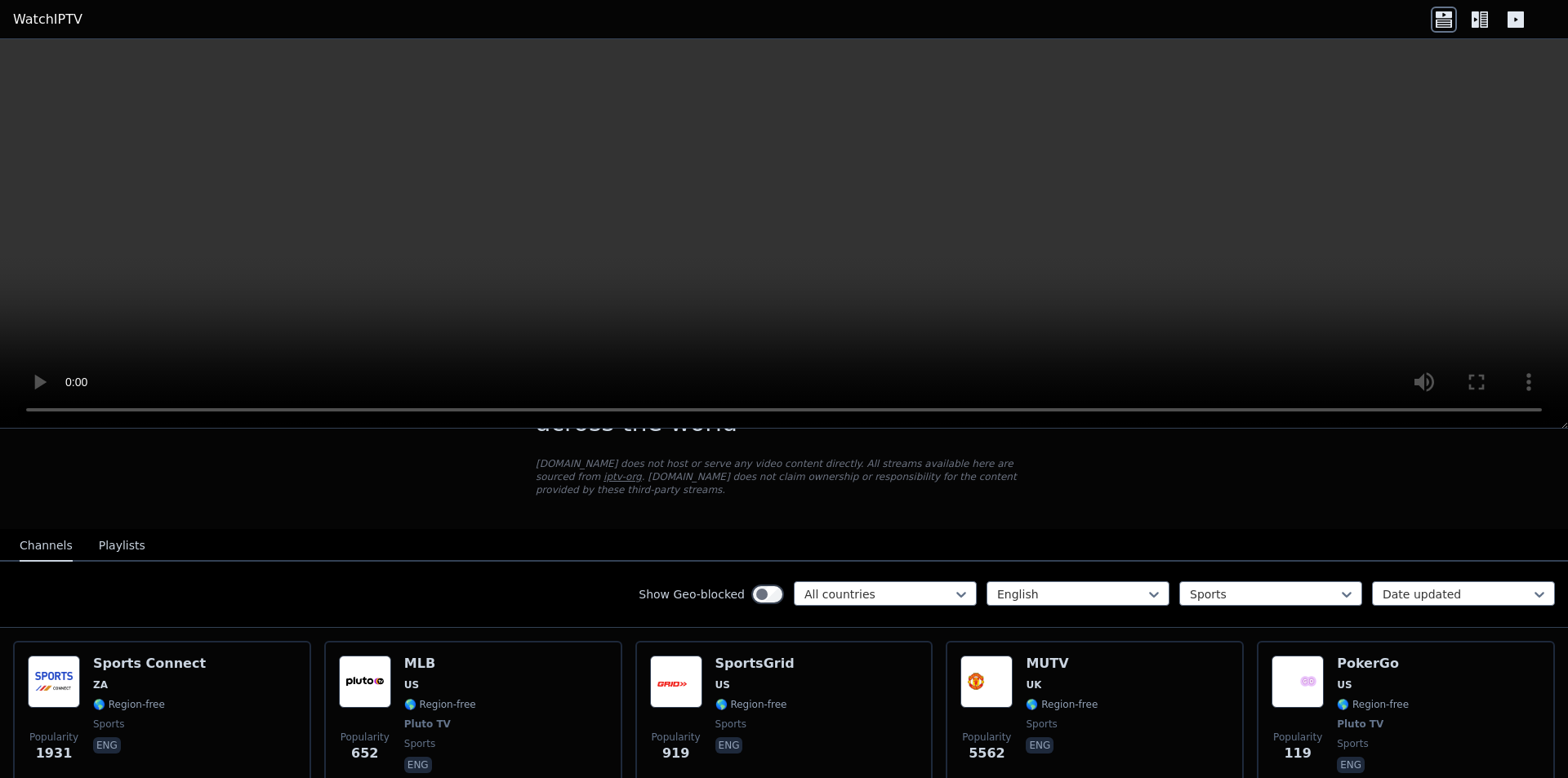
scroll to position [98, 0]
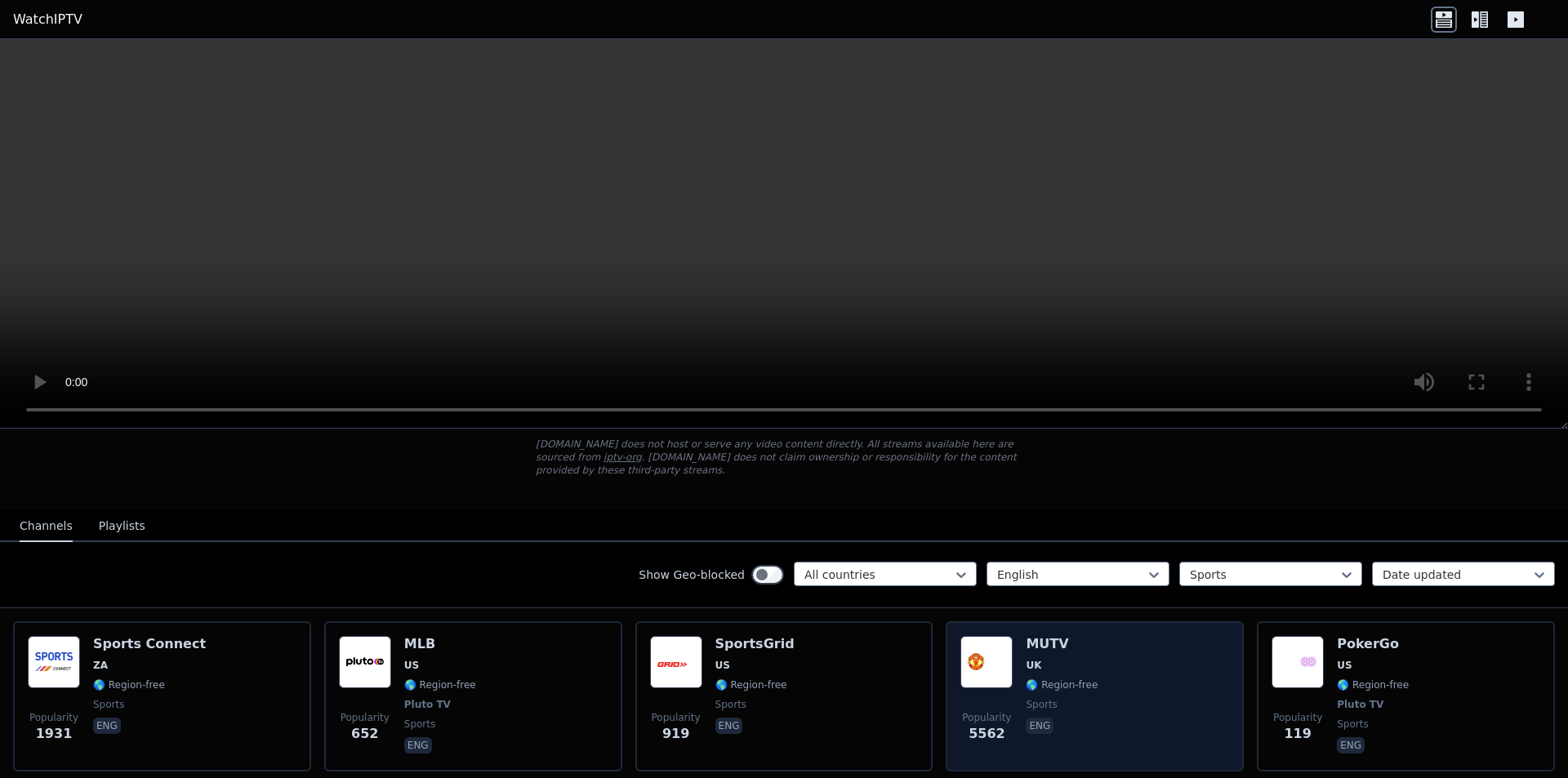
click at [1093, 692] on div "Popularity 5562 MUTV [GEOGRAPHIC_DATA] 🌎 Region-free sports eng" at bounding box center [1094, 696] width 269 height 121
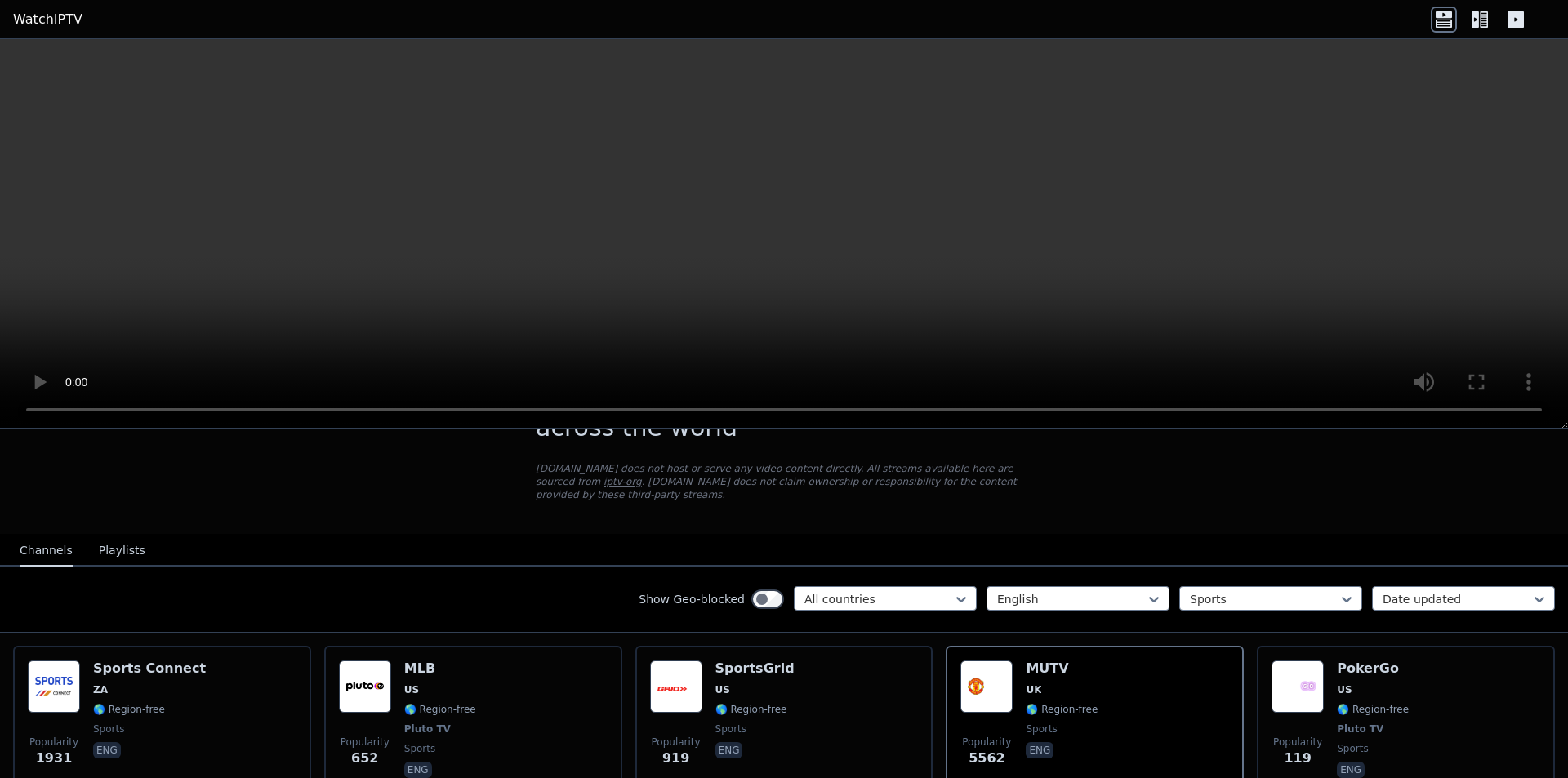
scroll to position [138, 0]
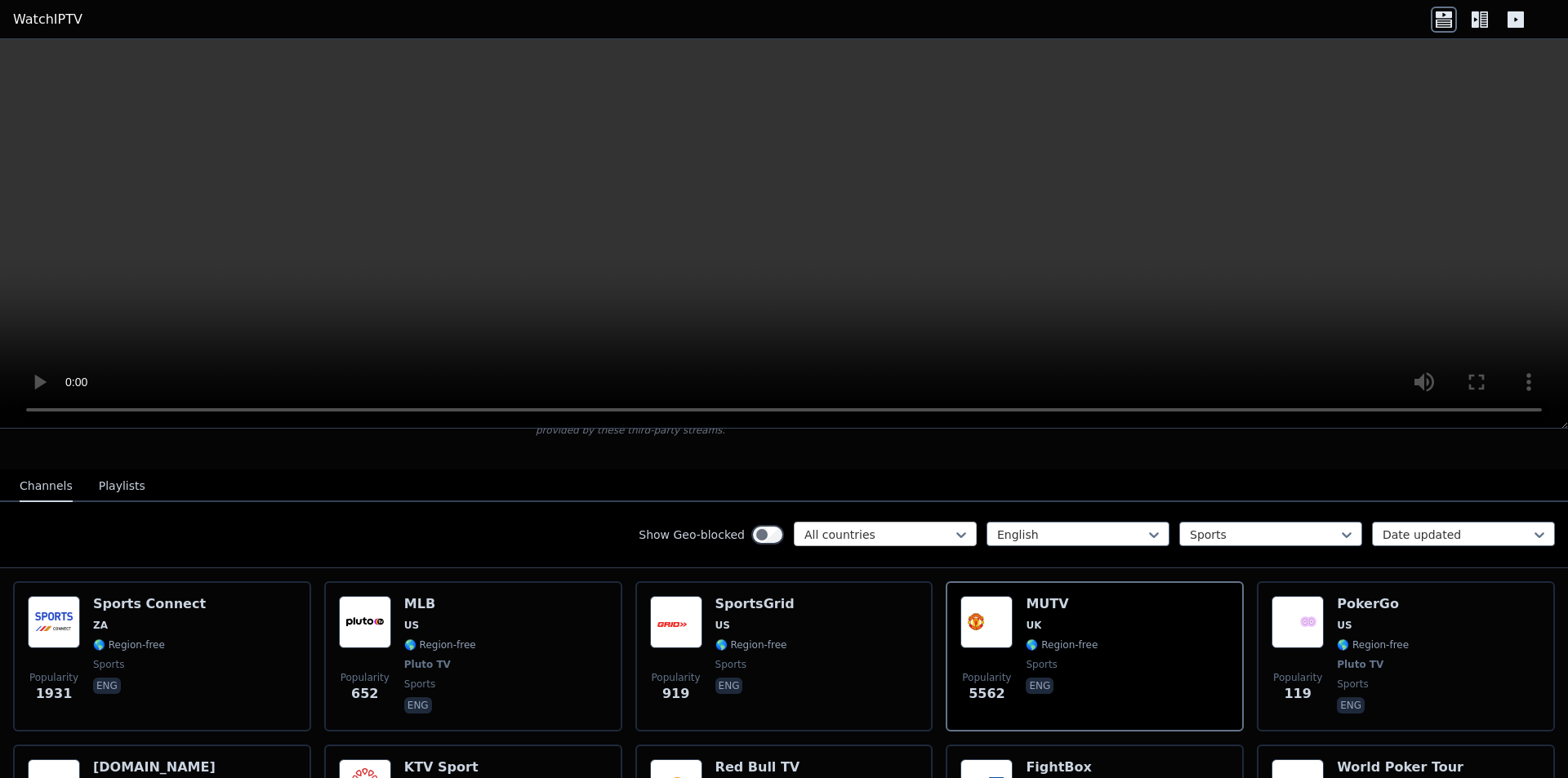
click at [882, 527] on div at bounding box center [878, 535] width 148 height 17
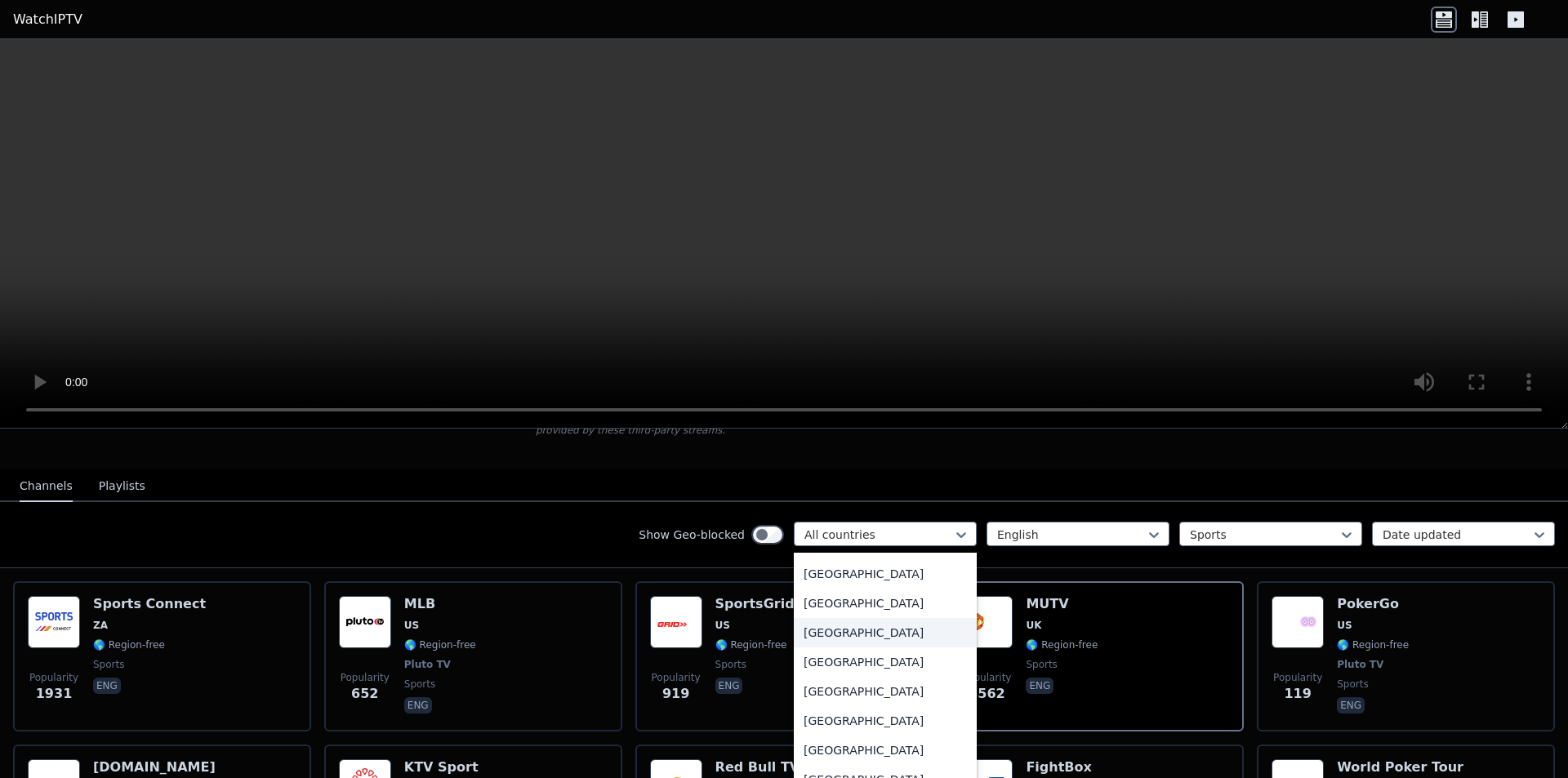
scroll to position [5635, 0]
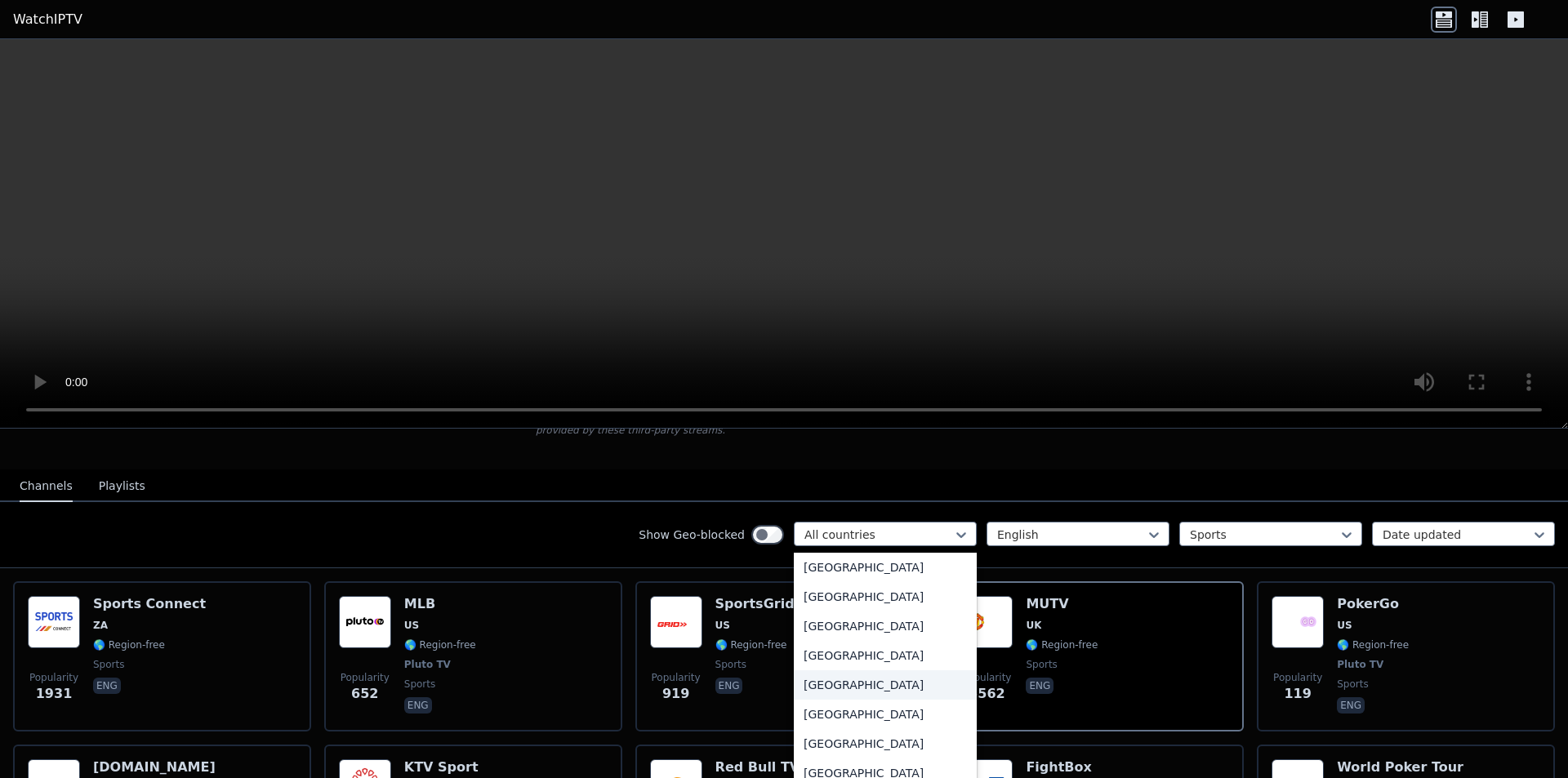
click at [836, 671] on div "[GEOGRAPHIC_DATA]" at bounding box center [885, 686] width 183 height 30
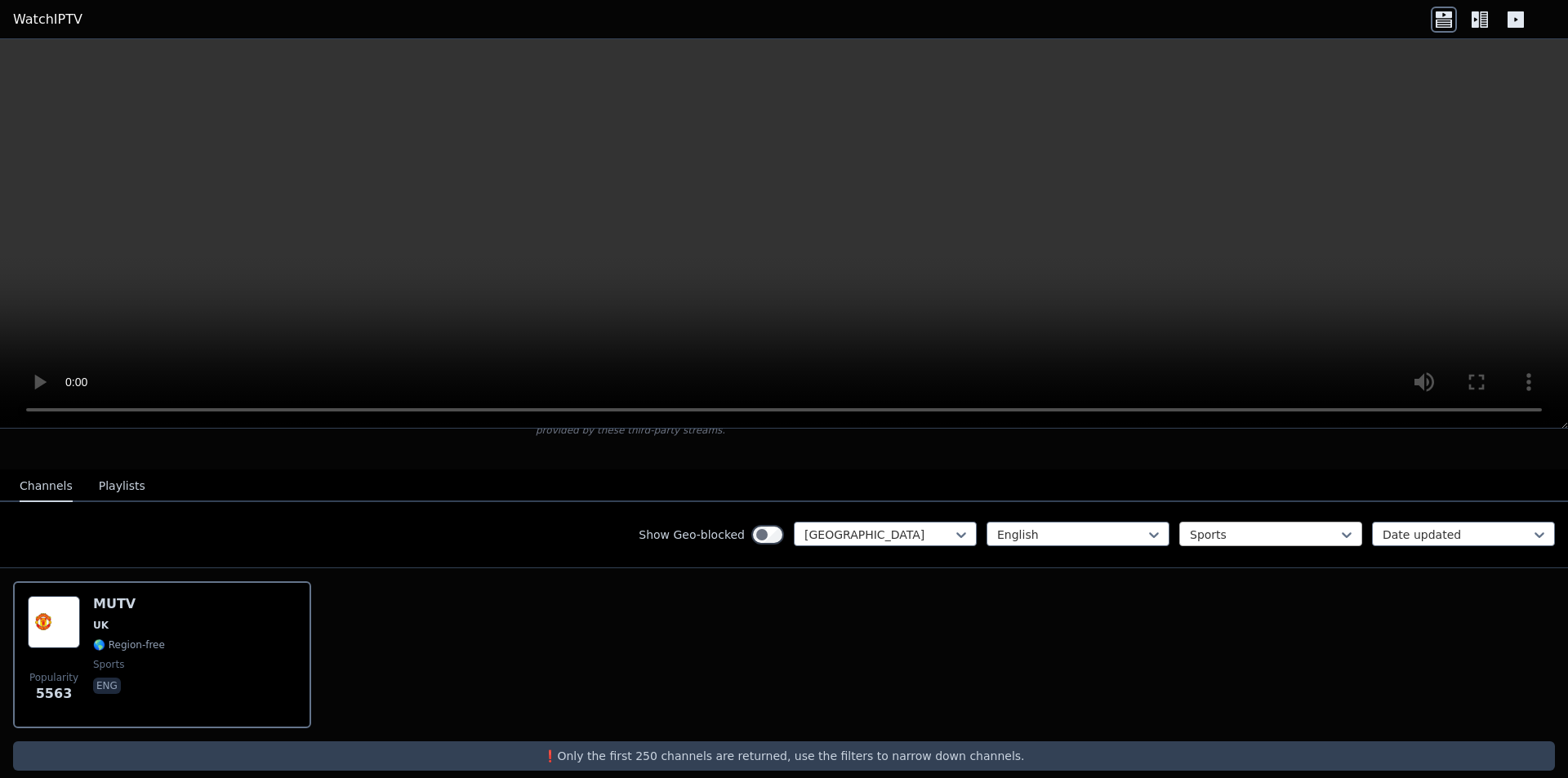
click at [1239, 527] on div at bounding box center [1264, 535] width 148 height 17
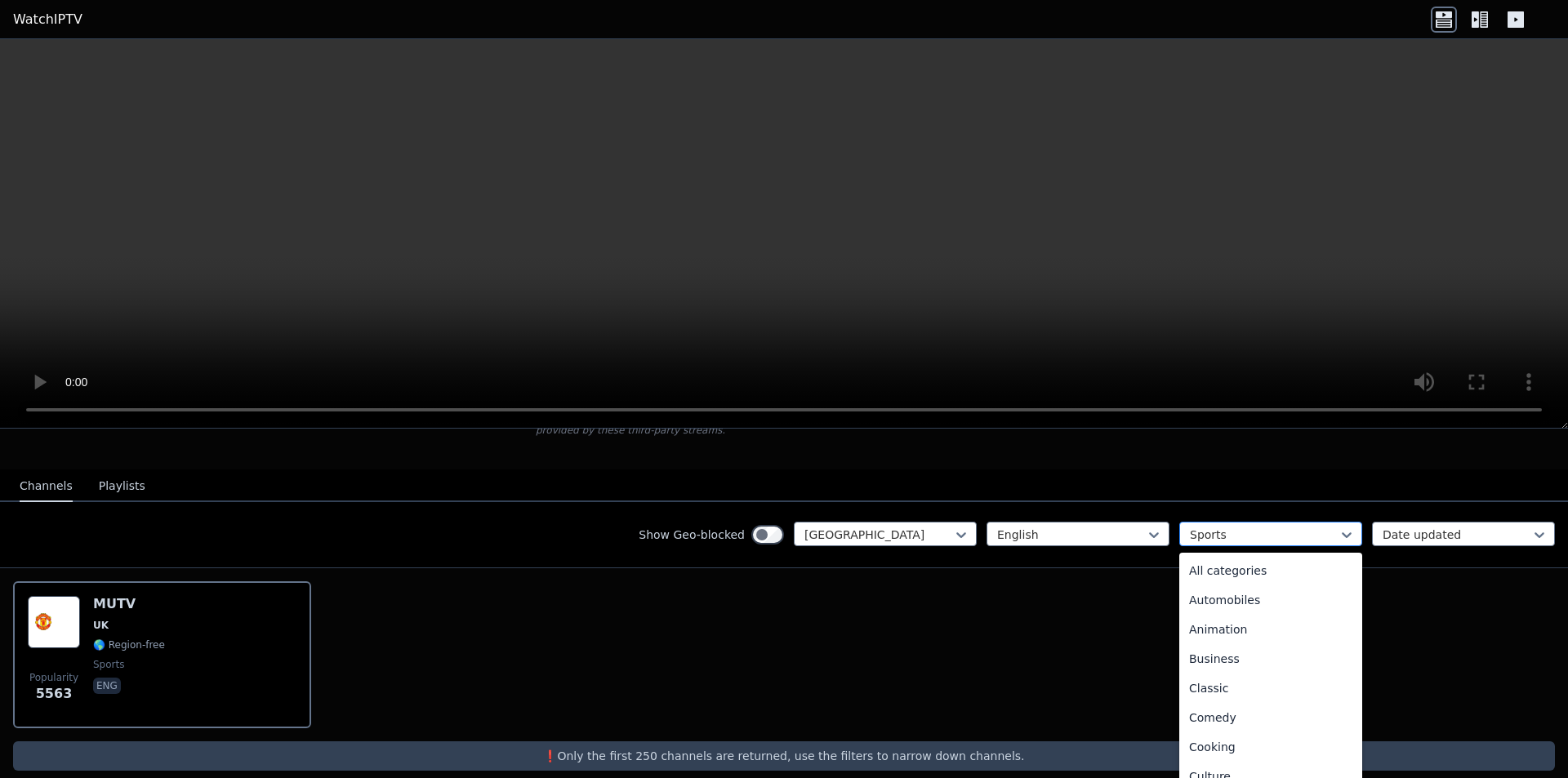
scroll to position [503, 0]
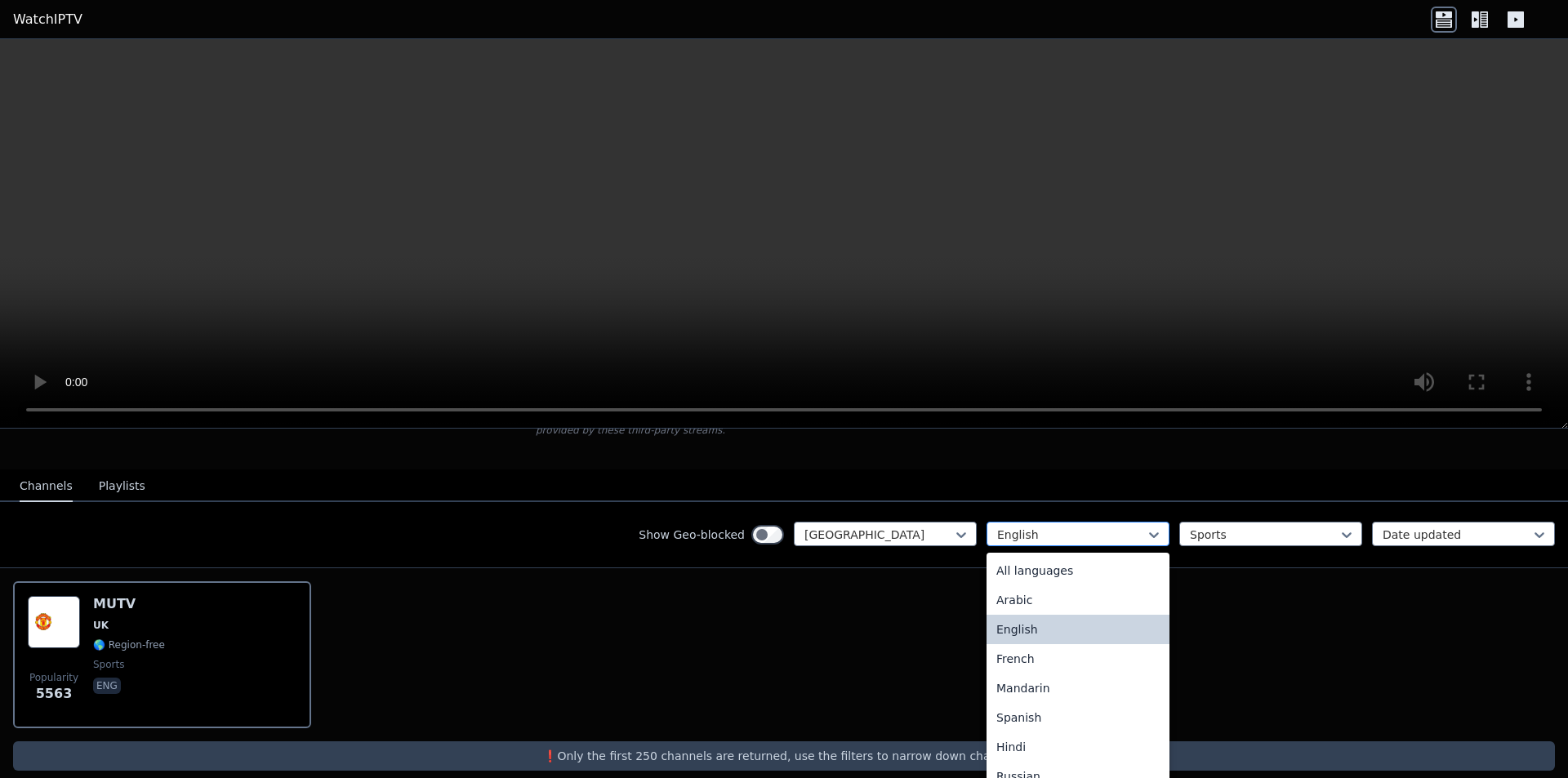
click at [1054, 527] on div at bounding box center [1071, 535] width 148 height 17
click at [1216, 527] on div at bounding box center [1264, 535] width 148 height 17
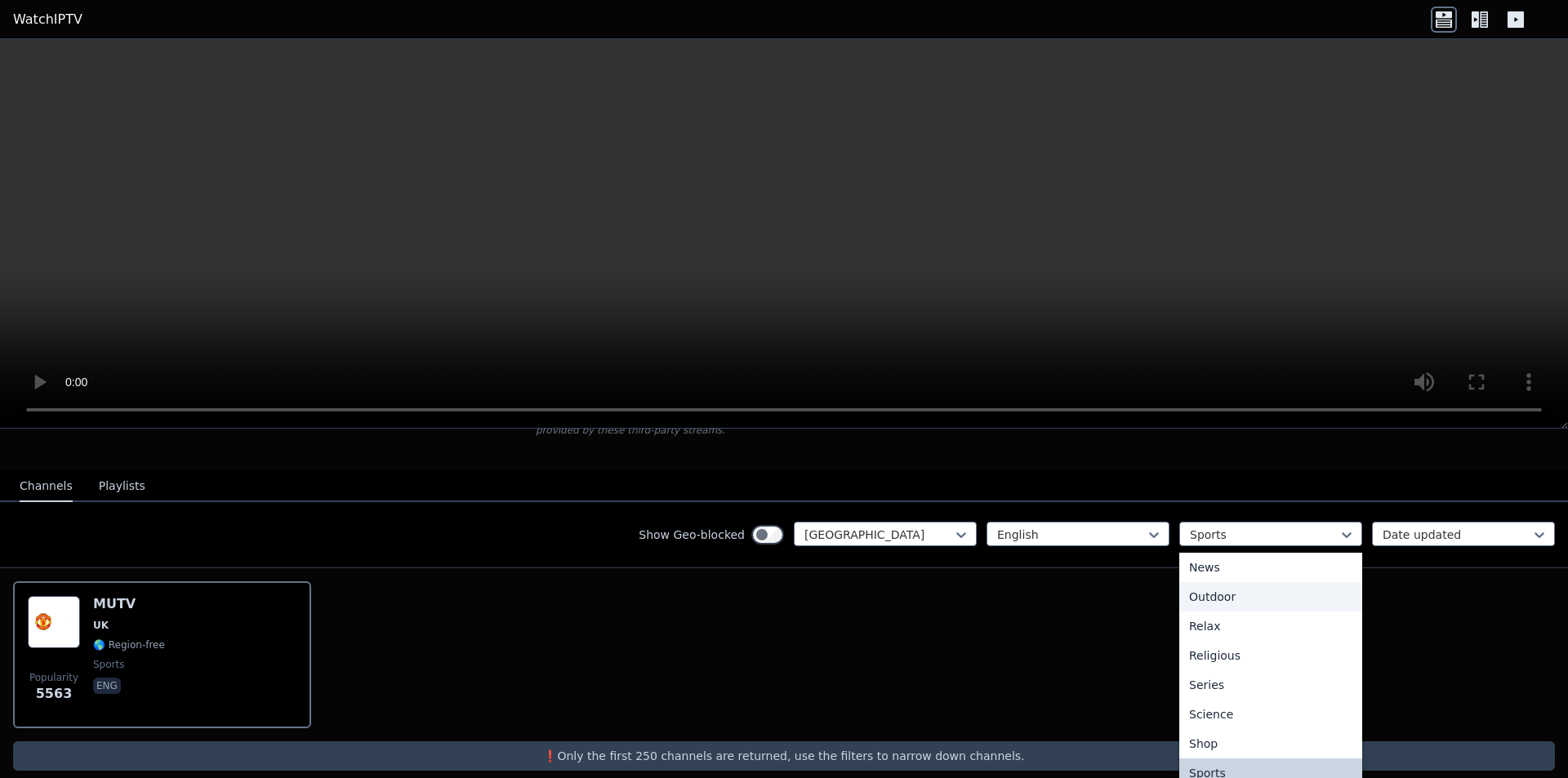
scroll to position [0, 0]
click at [1212, 558] on div "All categories" at bounding box center [1271, 571] width 183 height 30
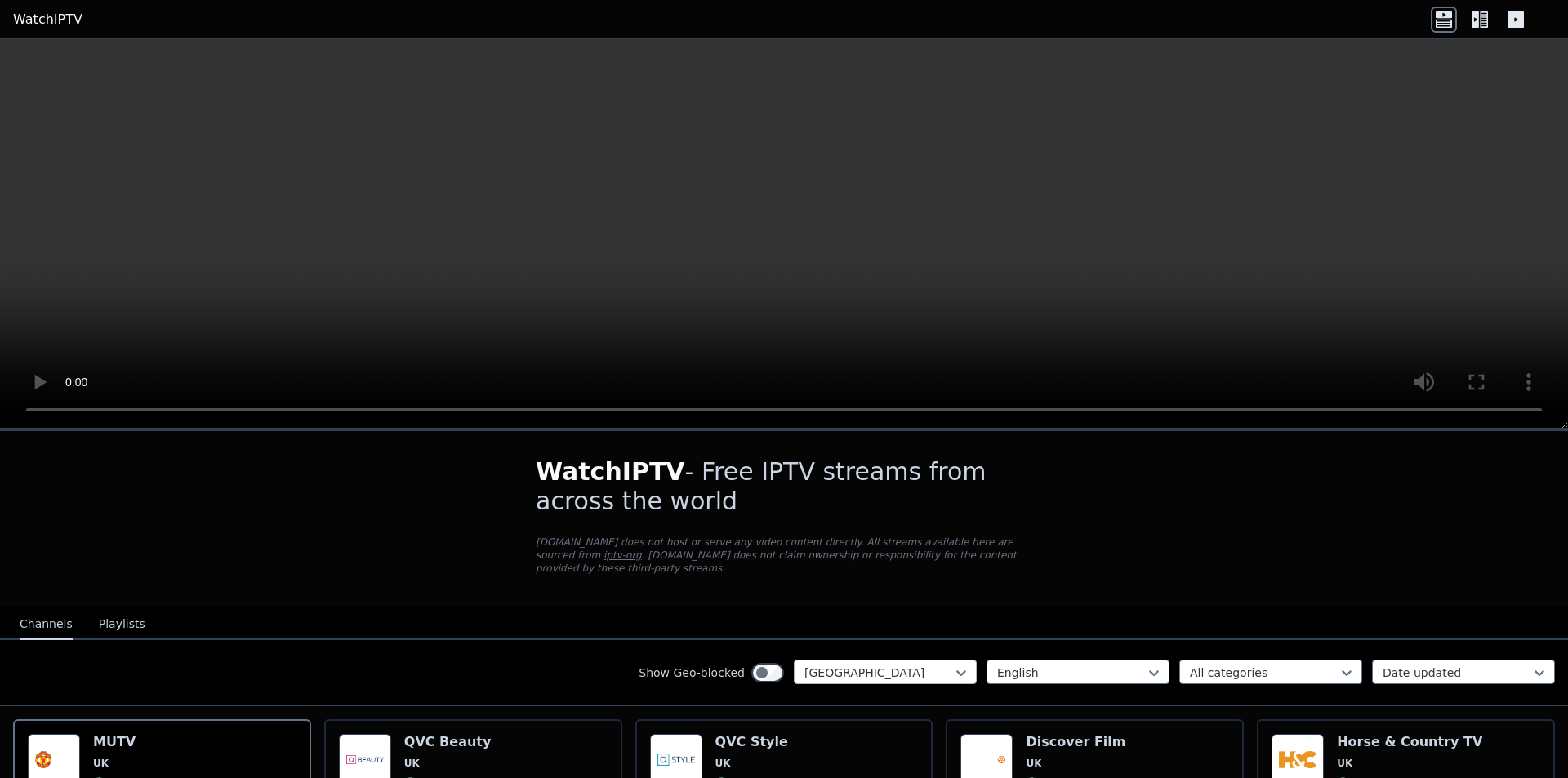
click at [872, 667] on div at bounding box center [878, 672] width 148 height 17
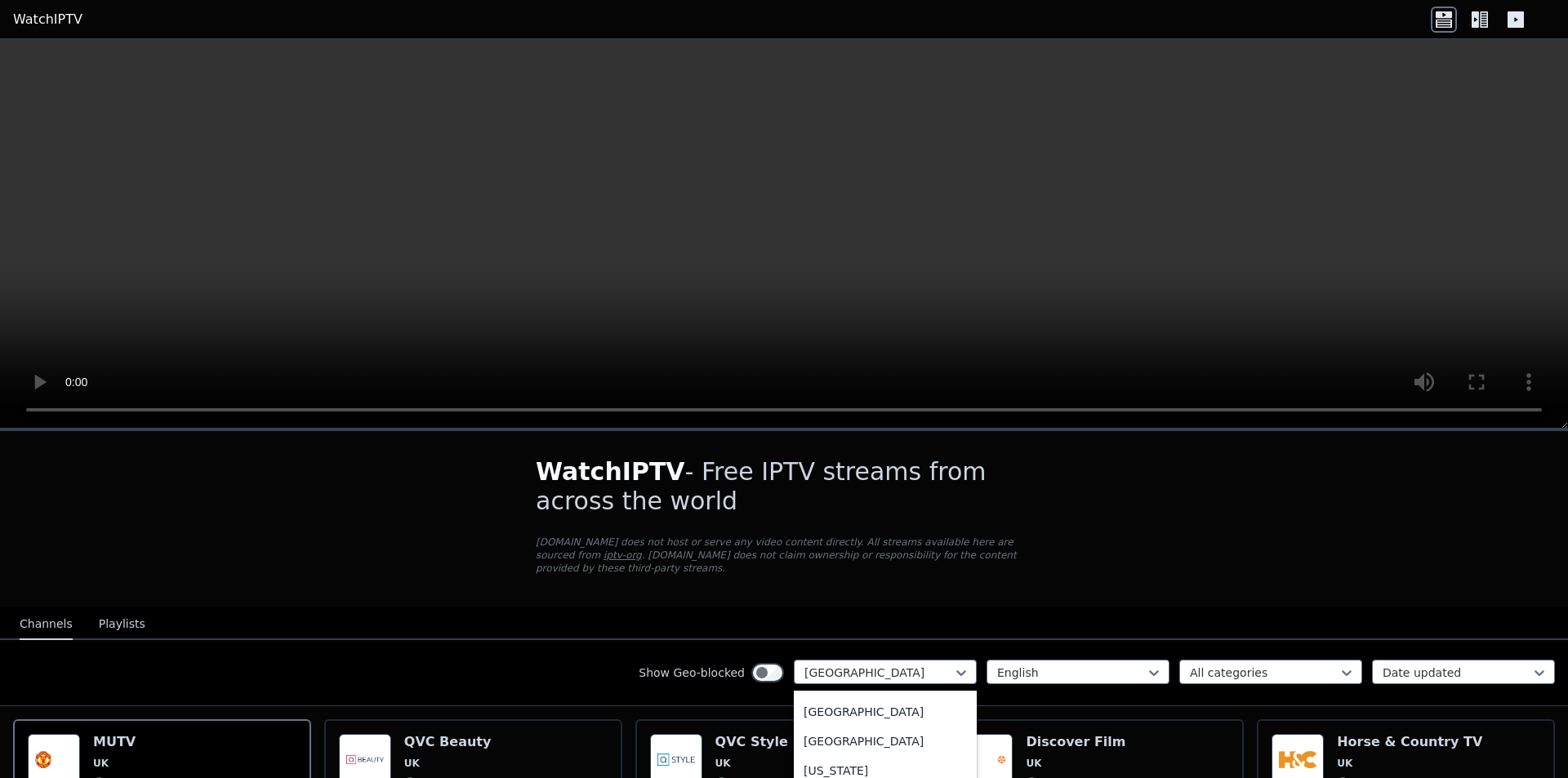
scroll to position [4446, 0]
click at [840, 707] on div "[GEOGRAPHIC_DATA]" at bounding box center [885, 719] width 183 height 30
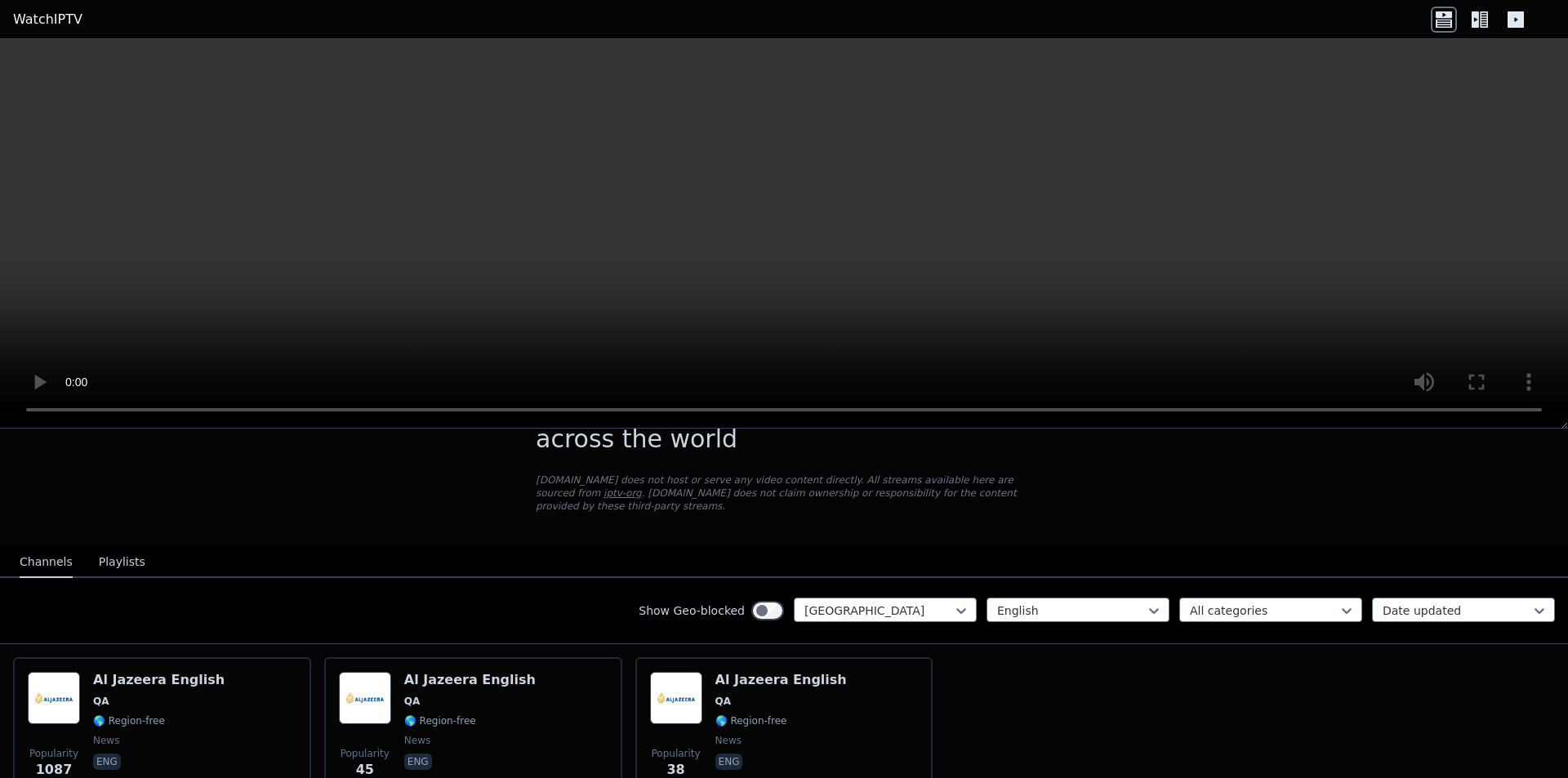
scroll to position [143, 0]
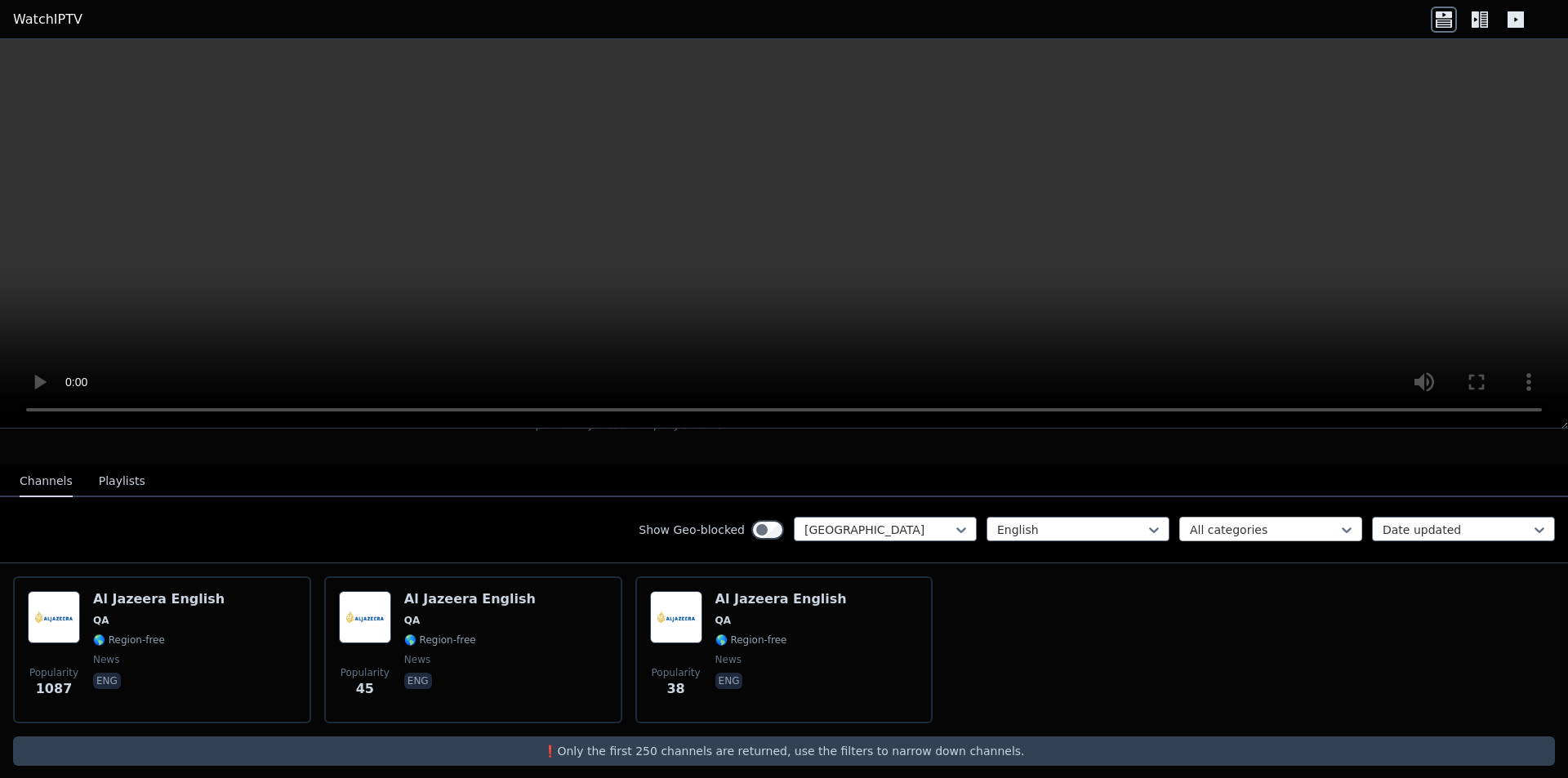
click at [1263, 522] on div at bounding box center [1264, 529] width 148 height 17
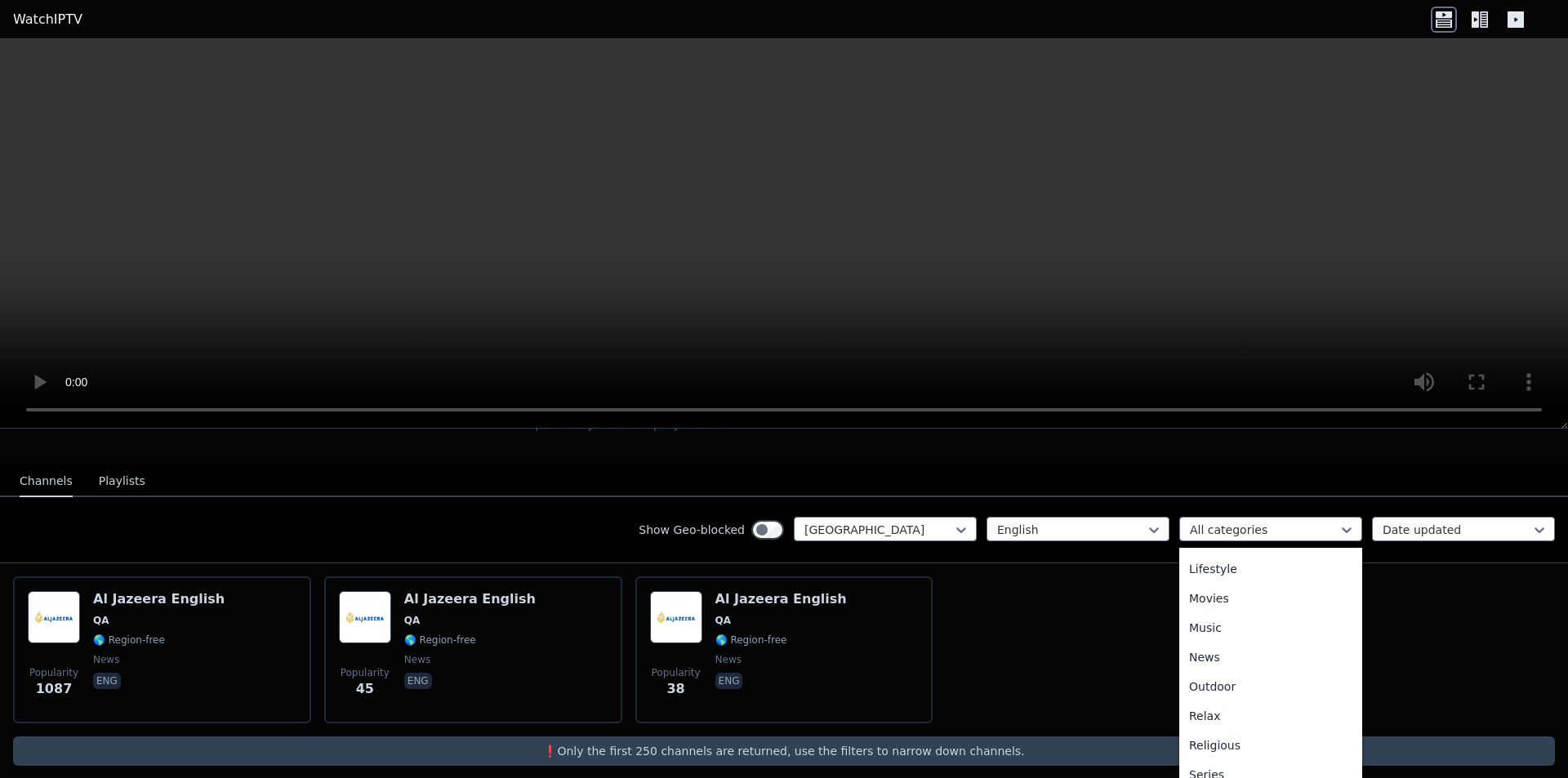
scroll to position [563, 0]
click at [1198, 694] on div "Sports" at bounding box center [1271, 709] width 183 height 30
